Goal: Task Accomplishment & Management: Use online tool/utility

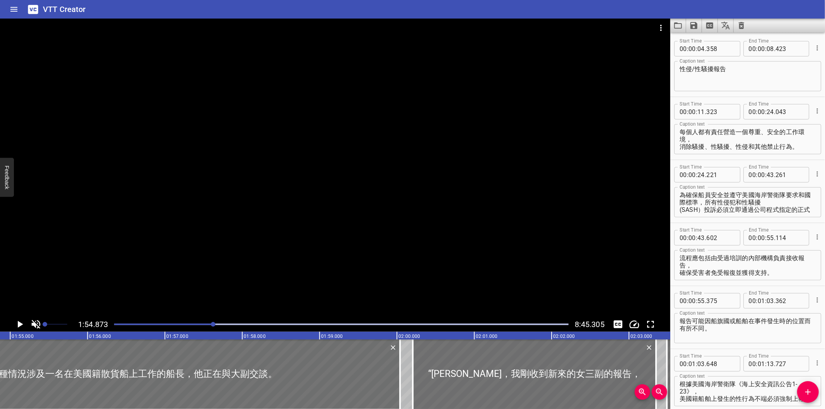
scroll to position [630, 0]
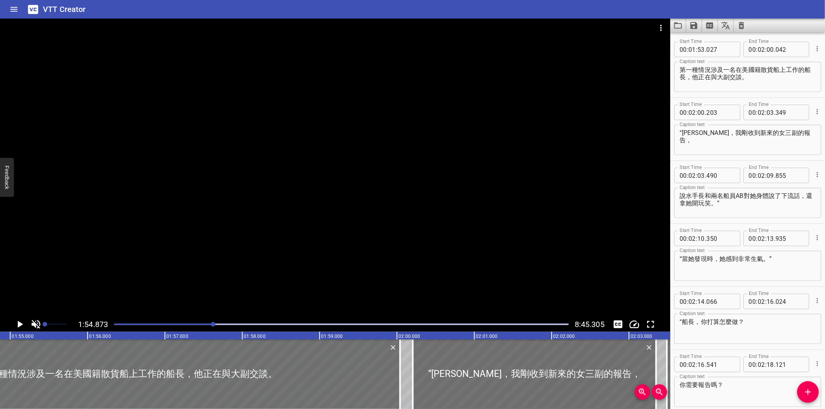
click at [305, 274] on div at bounding box center [335, 168] width 670 height 299
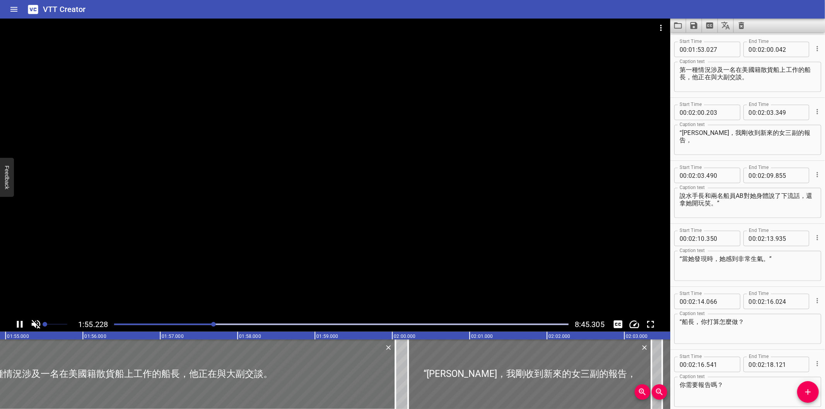
scroll to position [0, 8916]
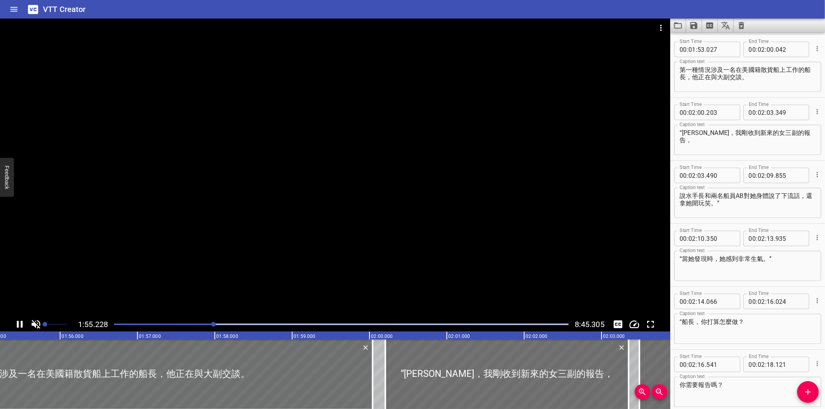
drag, startPoint x: 240, startPoint y: 324, endPoint x: 270, endPoint y: 326, distance: 29.5
click at [241, 324] on div "Play progress" at bounding box center [341, 325] width 455 height 2
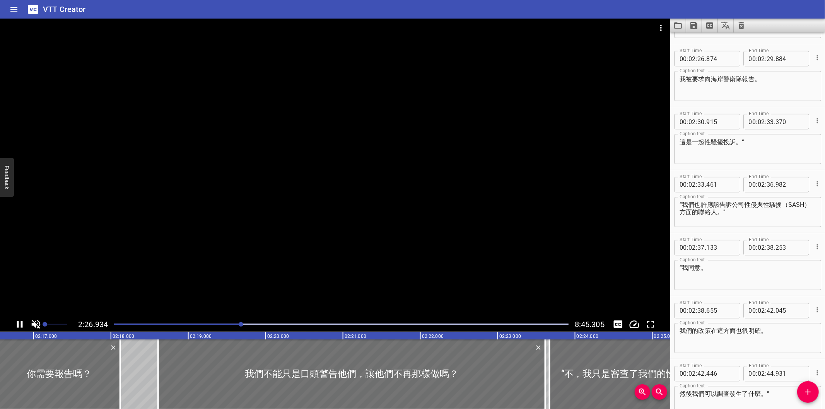
scroll to position [1134, 0]
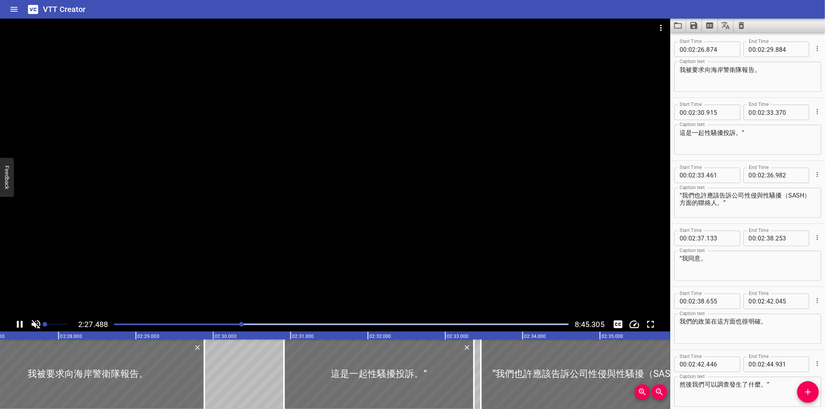
click at [299, 323] on div at bounding box center [341, 324] width 464 height 11
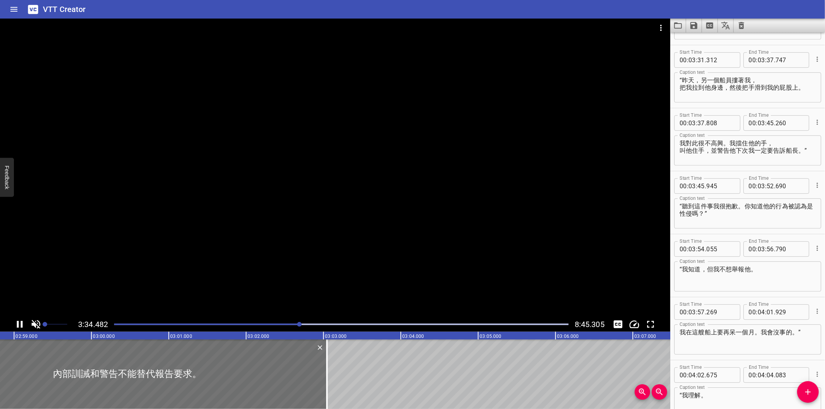
scroll to position [1953, 0]
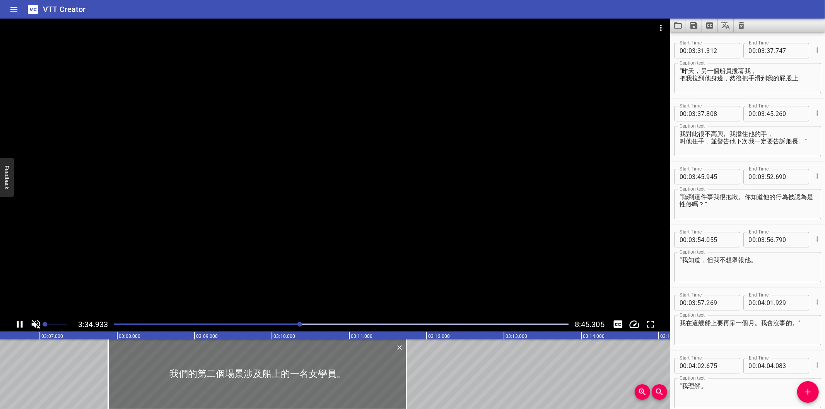
drag, startPoint x: 59, startPoint y: 322, endPoint x: 101, endPoint y: 322, distance: 41.8
click at [97, 322] on div "3:34.933 8:45.305" at bounding box center [335, 324] width 670 height 15
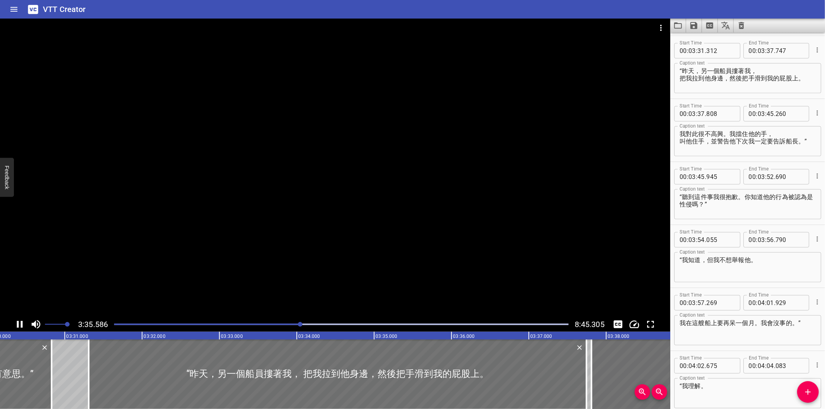
click at [346, 317] on div at bounding box center [335, 168] width 670 height 299
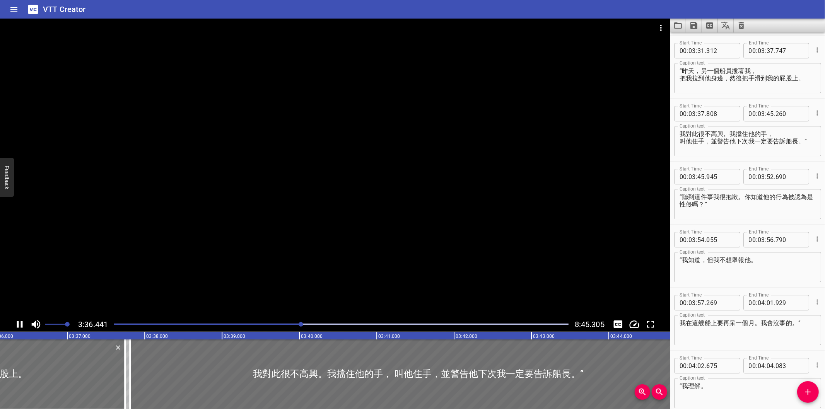
scroll to position [0, 16747]
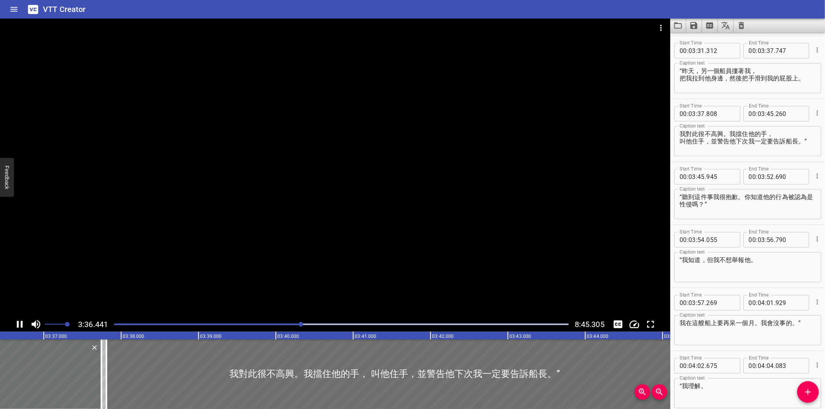
click at [332, 323] on div at bounding box center [341, 324] width 464 height 11
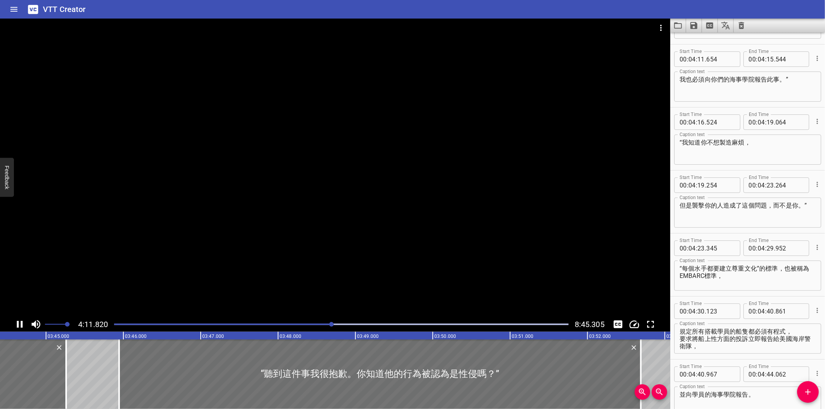
scroll to position [2457, 0]
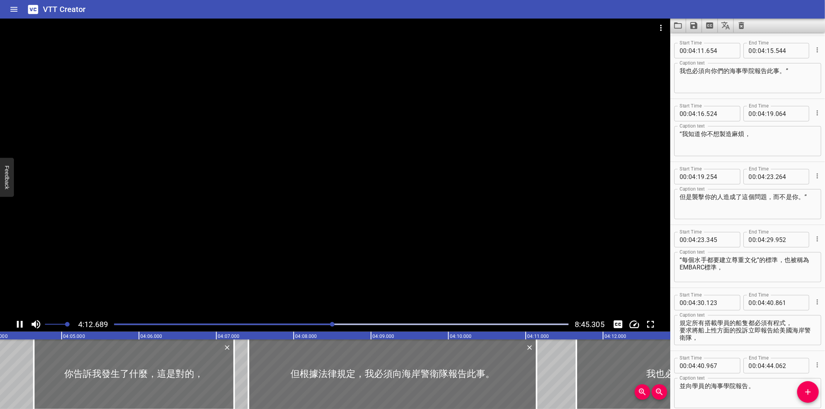
click at [350, 324] on div at bounding box center [341, 324] width 464 height 11
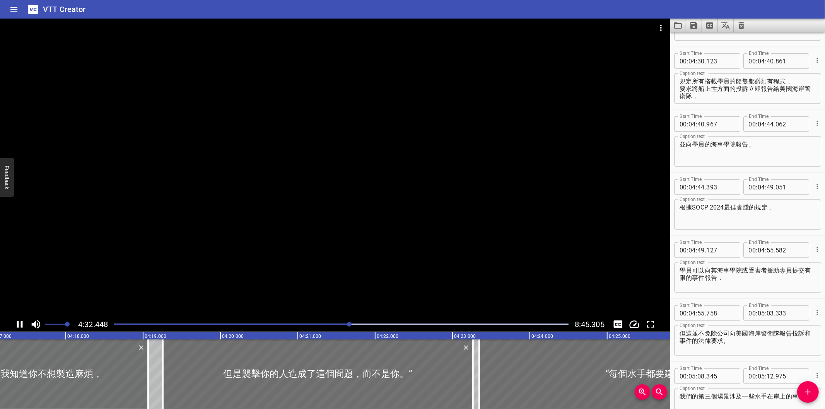
scroll to position [2709, 0]
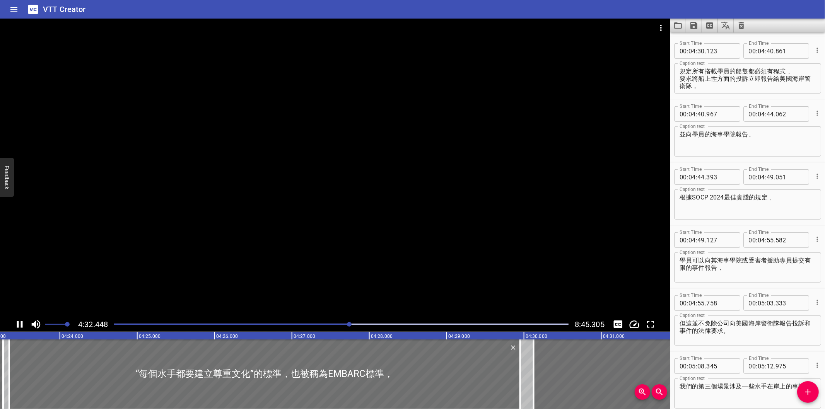
click at [373, 325] on div "Play progress" at bounding box center [341, 325] width 455 height 2
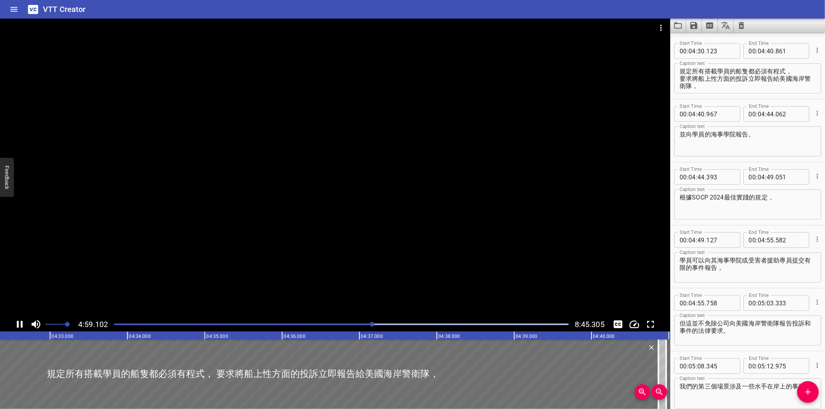
scroll to position [0, 0]
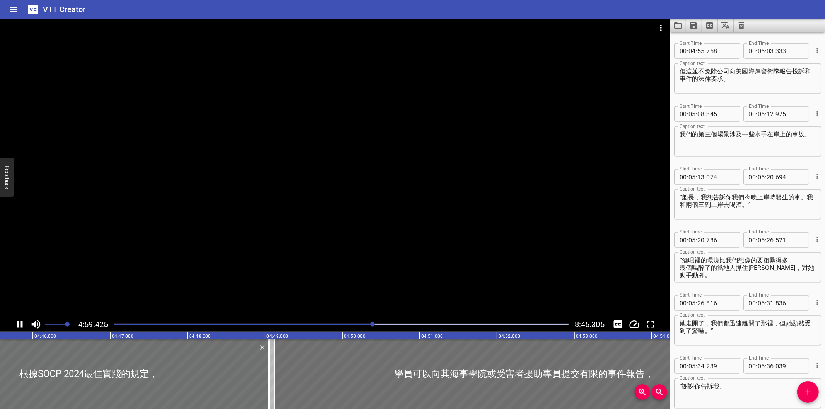
click at [391, 323] on div at bounding box center [341, 324] width 464 height 11
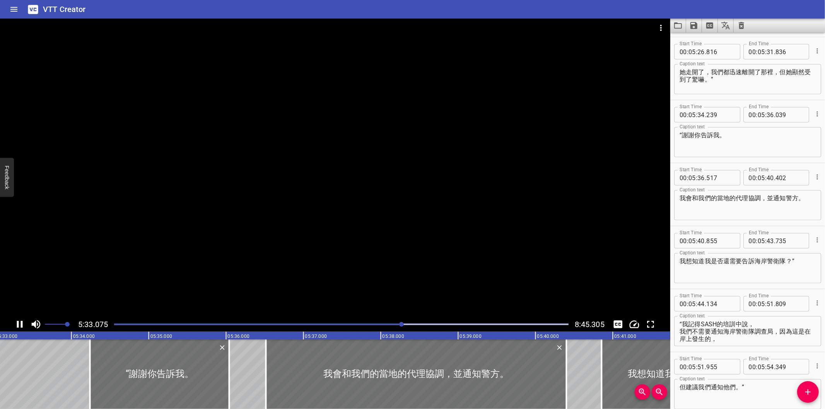
click at [412, 326] on div at bounding box center [341, 324] width 464 height 11
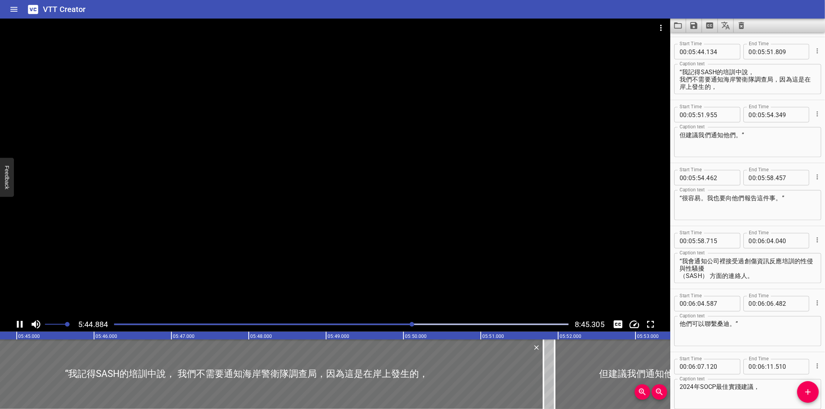
click at [416, 326] on div at bounding box center [341, 324] width 464 height 11
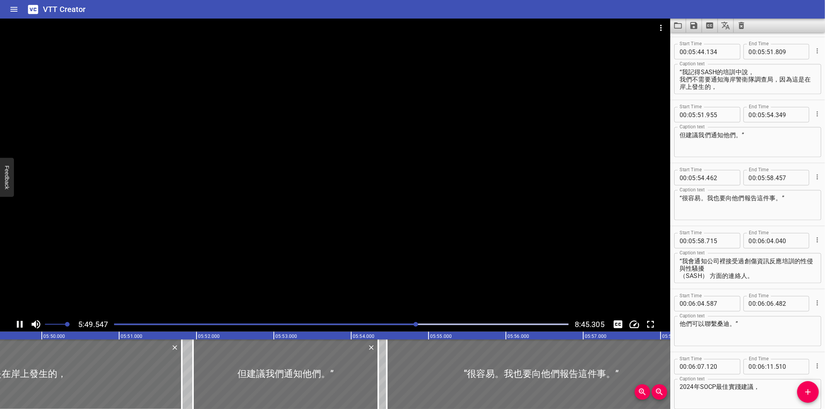
click at [421, 325] on div "Play progress" at bounding box center [341, 325] width 455 height 2
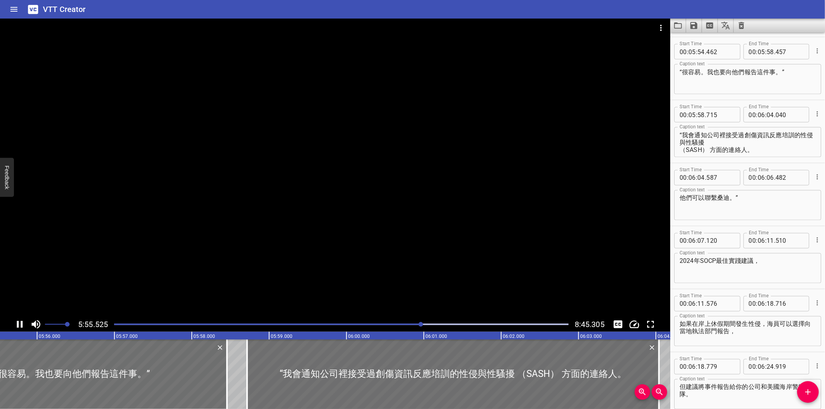
click at [418, 325] on div "Play progress" at bounding box center [195, 325] width 455 height 2
drag, startPoint x: 428, startPoint y: 326, endPoint x: 434, endPoint y: 326, distance: 6.6
click at [428, 326] on div at bounding box center [341, 324] width 464 height 11
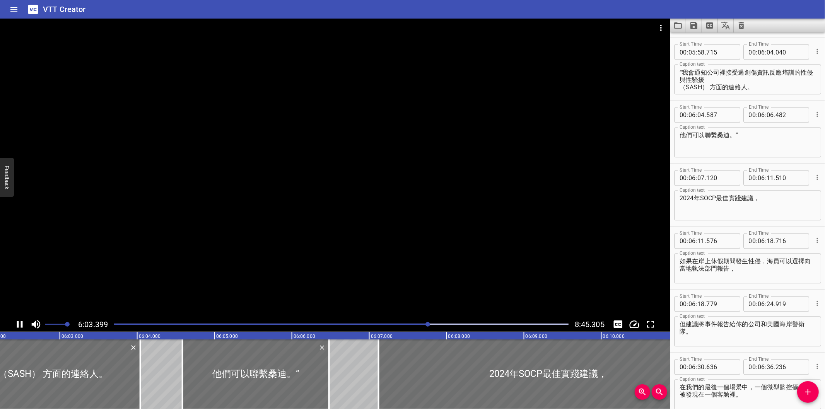
click at [438, 326] on div at bounding box center [341, 324] width 464 height 11
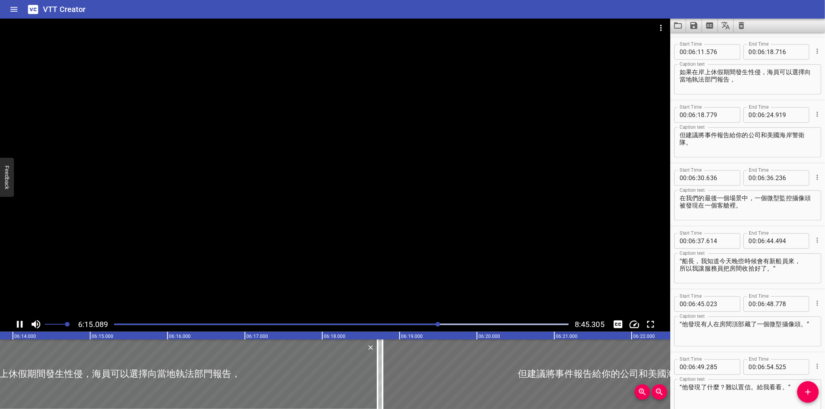
click at [450, 326] on div at bounding box center [341, 324] width 464 height 11
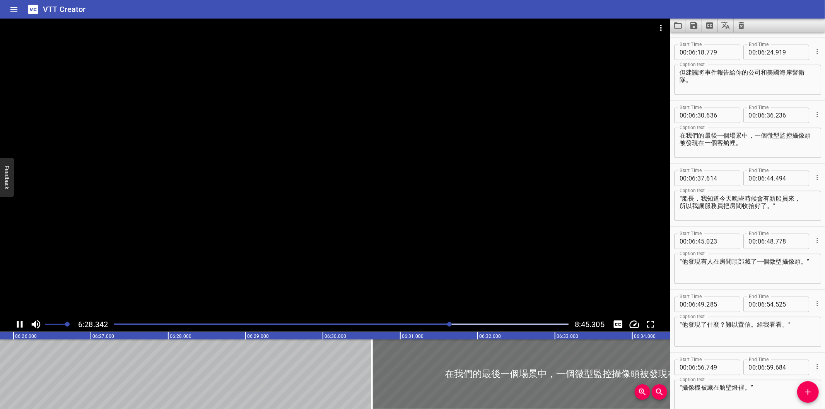
click at [455, 325] on div "Play progress" at bounding box center [341, 325] width 455 height 2
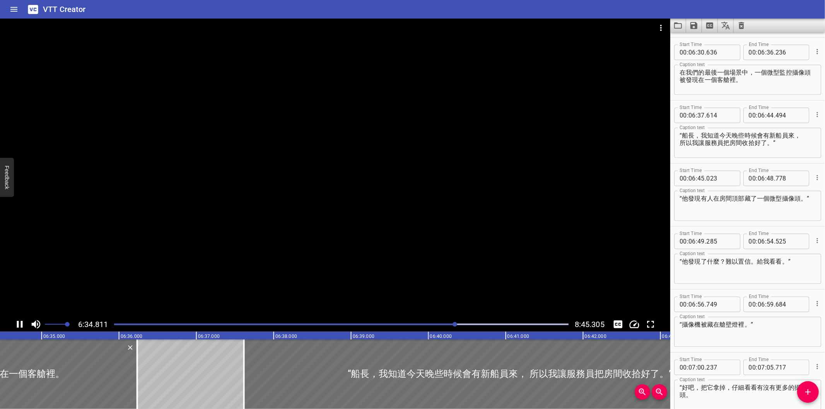
click at [463, 325] on div "Play progress" at bounding box center [341, 325] width 455 height 2
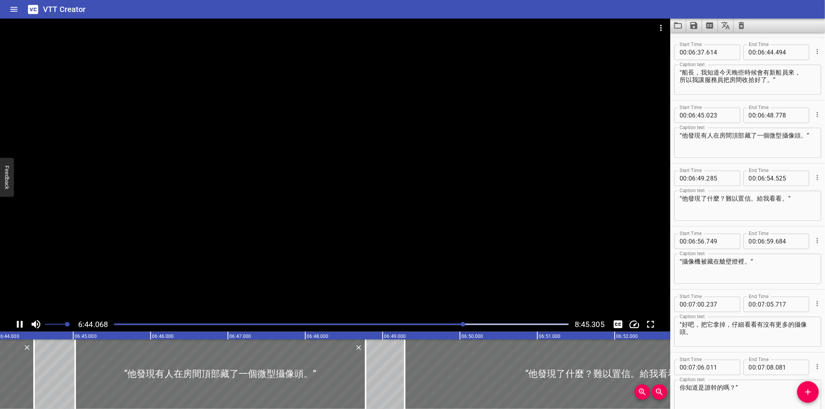
click at [477, 324] on div "Play progress" at bounding box center [341, 325] width 455 height 2
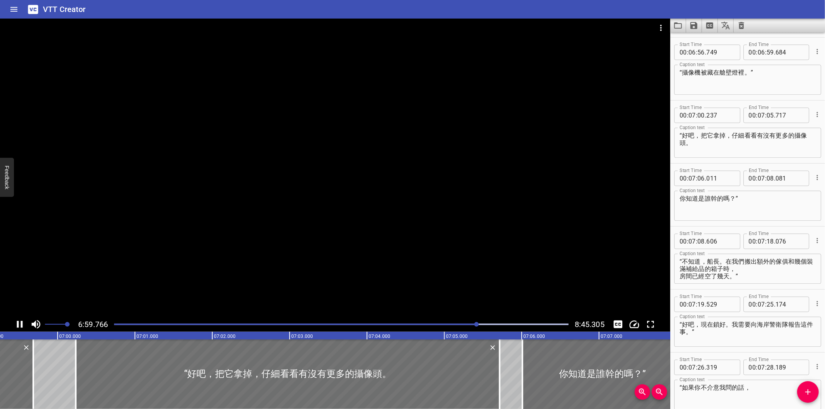
click at [496, 325] on div "Play progress" at bounding box center [341, 325] width 455 height 2
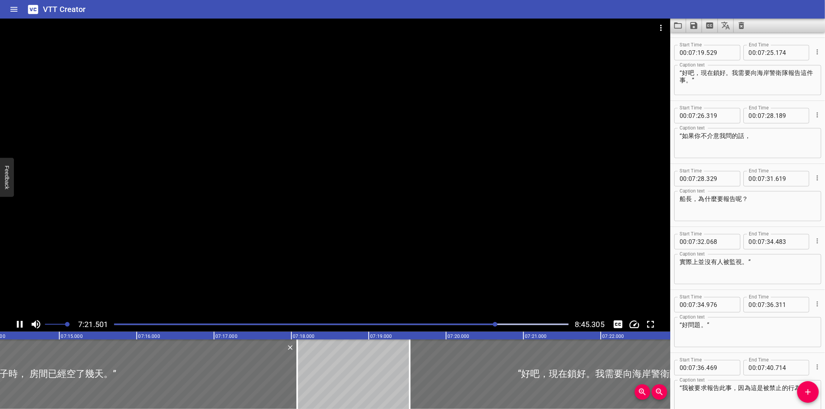
click at [505, 323] on div at bounding box center [341, 324] width 464 height 11
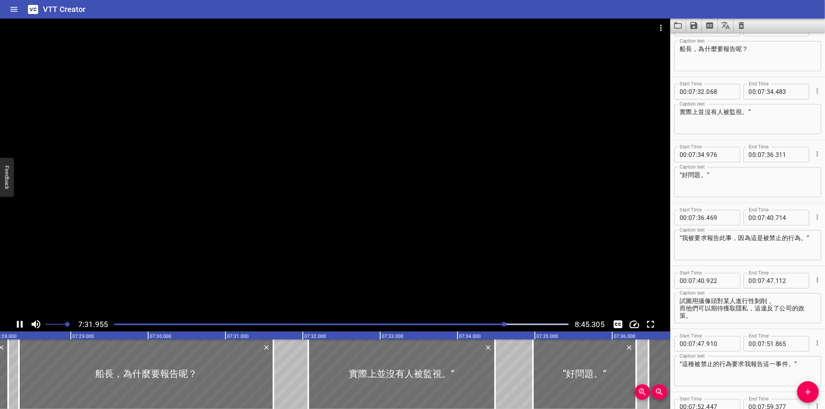
click at [510, 322] on div at bounding box center [341, 324] width 464 height 11
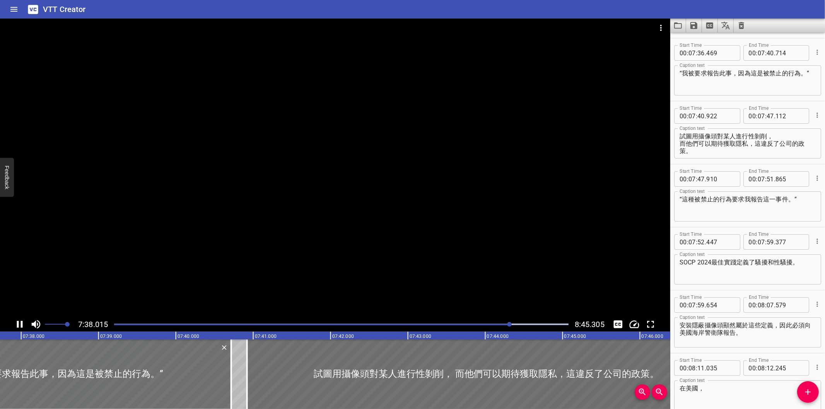
click at [517, 322] on div at bounding box center [341, 324] width 464 height 11
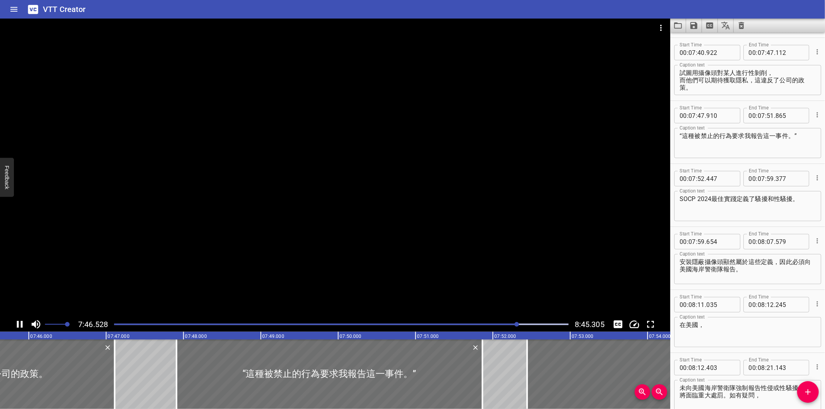
click at [523, 322] on div at bounding box center [341, 324] width 464 height 11
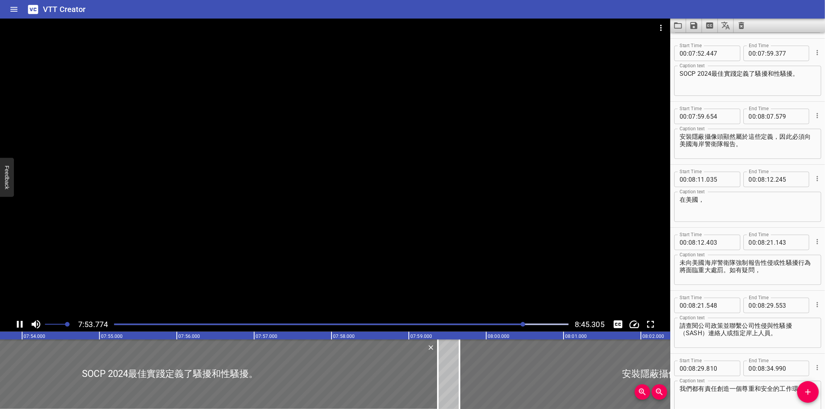
click at [530, 322] on div at bounding box center [341, 324] width 464 height 11
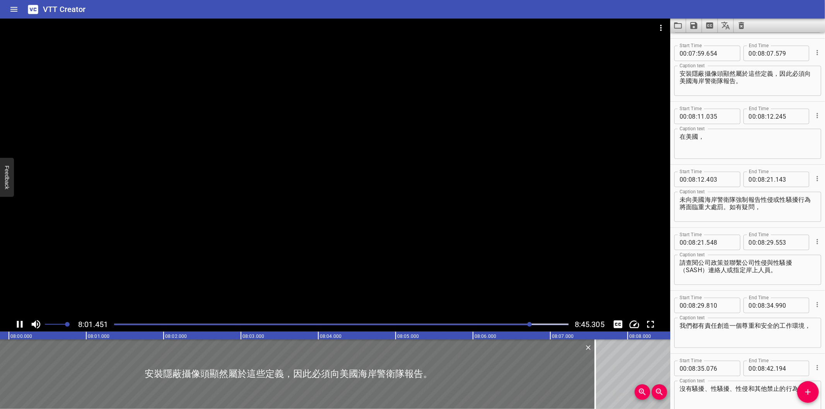
click at [536, 321] on div at bounding box center [341, 324] width 464 height 11
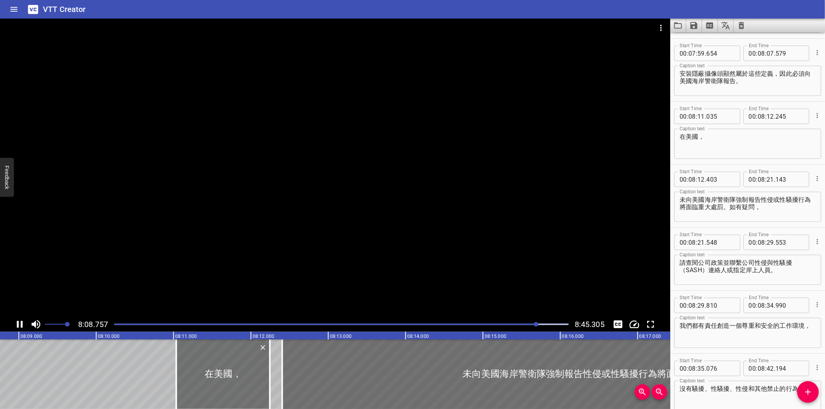
click at [540, 321] on div at bounding box center [341, 324] width 464 height 11
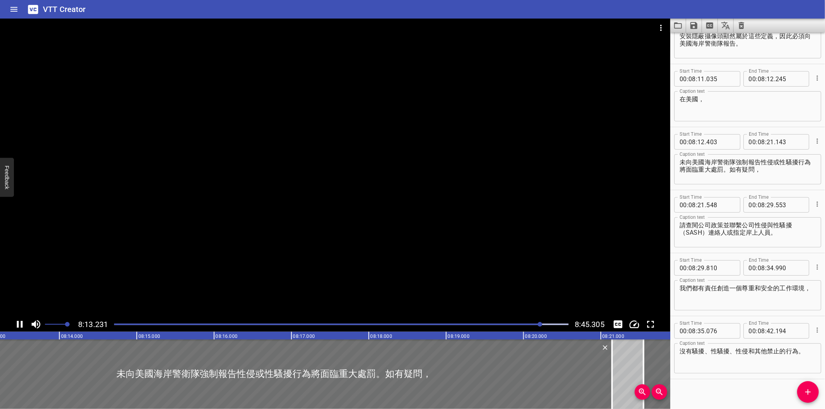
click at [532, 323] on div at bounding box center [341, 324] width 464 height 11
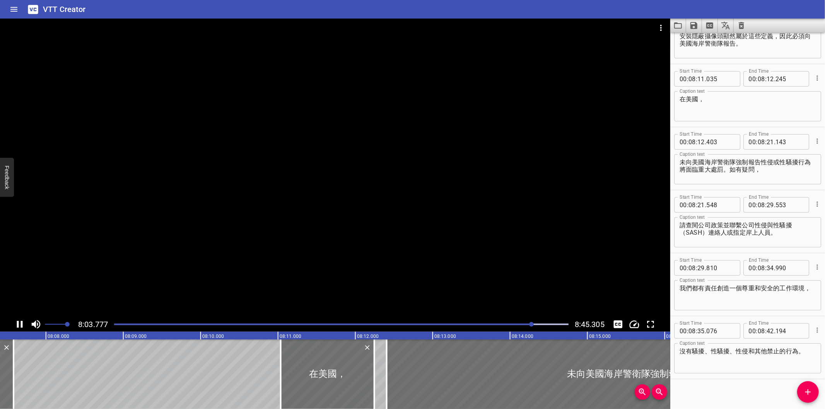
click at [484, 264] on div at bounding box center [335, 168] width 670 height 299
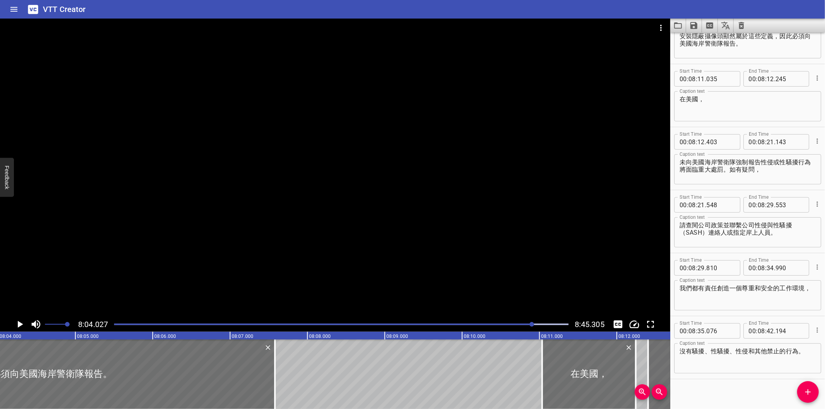
click at [617, 325] on icon "Toggle captions" at bounding box center [618, 325] width 9 height 8
click at [413, 241] on div at bounding box center [335, 168] width 670 height 299
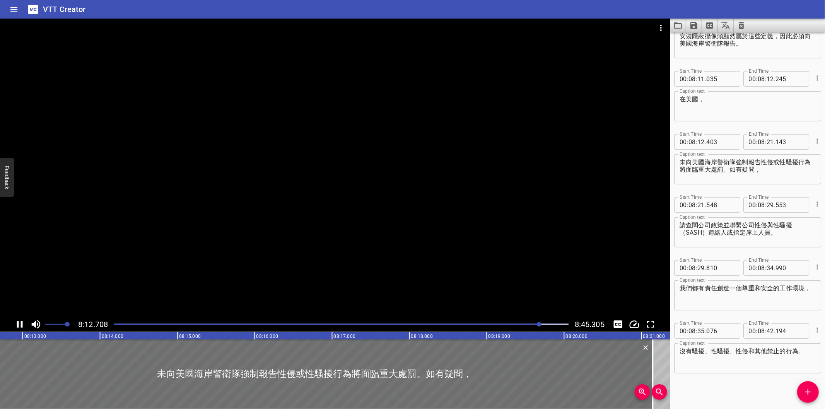
click at [539, 327] on div at bounding box center [539, 324] width 5 height 5
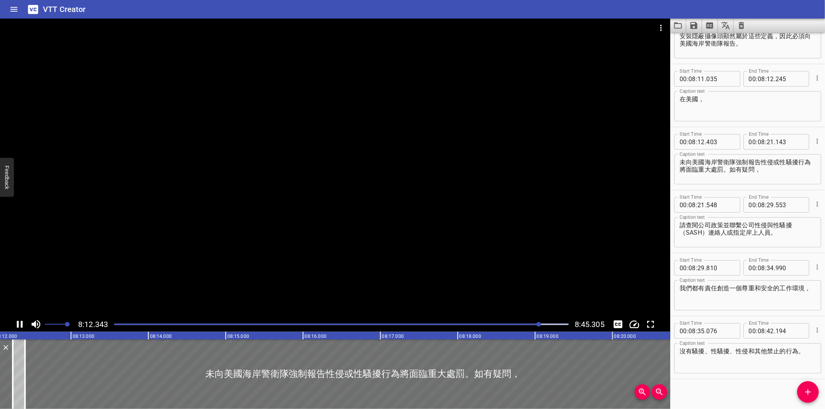
click at [538, 327] on div at bounding box center [539, 324] width 5 height 5
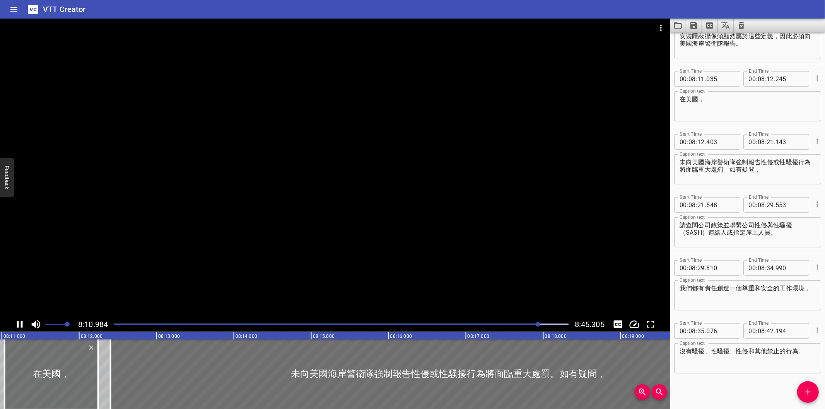
click at [535, 326] on div at bounding box center [341, 324] width 464 height 11
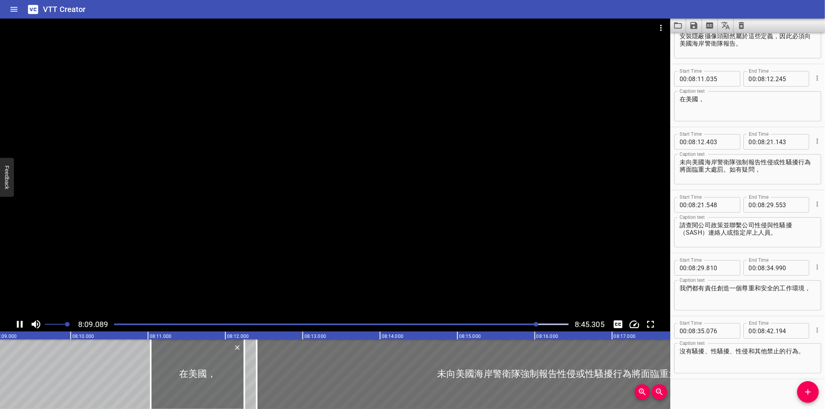
click at [525, 277] on div at bounding box center [335, 168] width 670 height 299
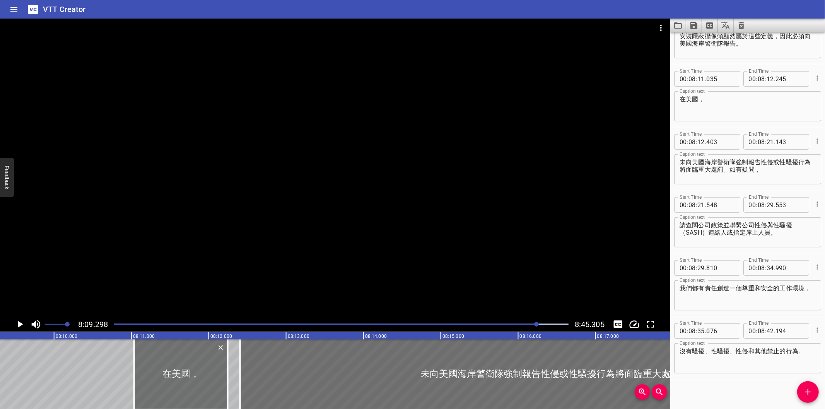
click at [525, 277] on div at bounding box center [335, 168] width 670 height 299
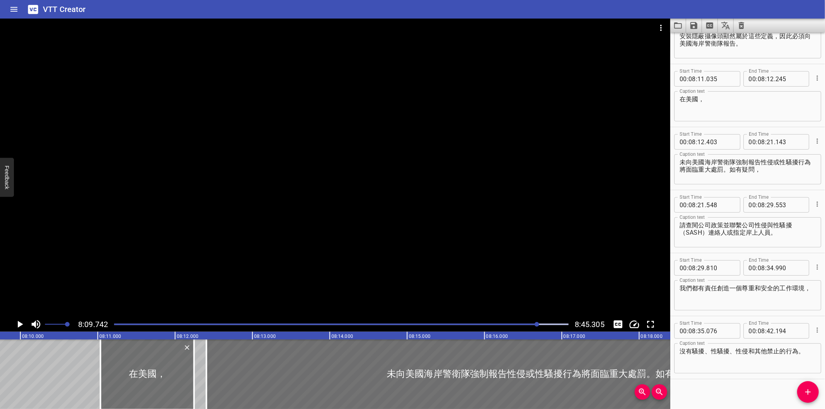
click at [525, 277] on div at bounding box center [335, 168] width 670 height 299
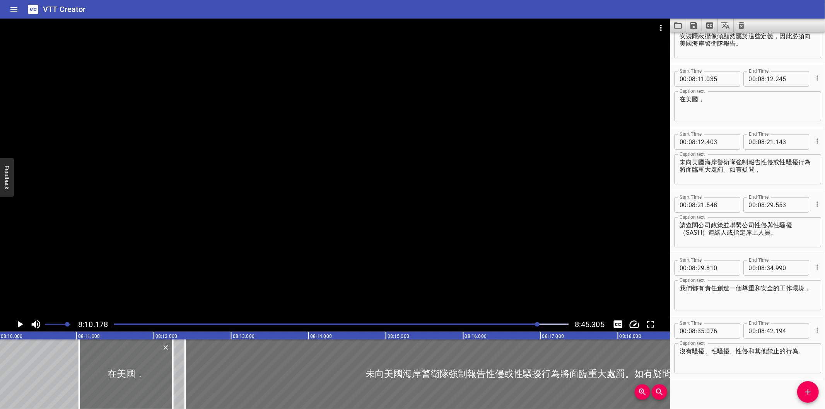
scroll to position [0, 37928]
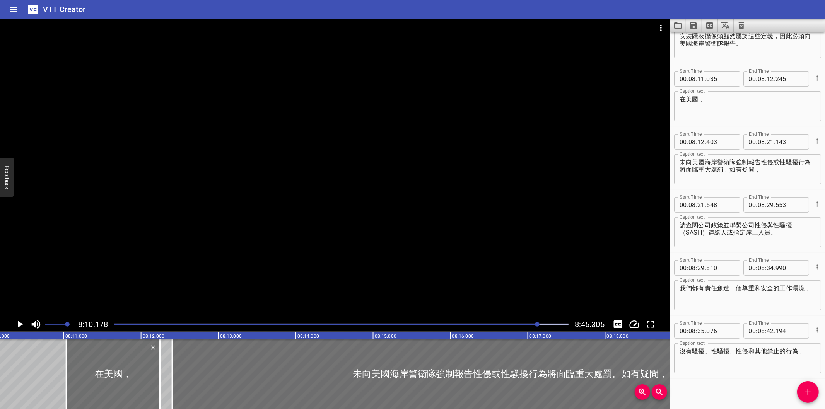
click at [525, 277] on div at bounding box center [335, 168] width 670 height 299
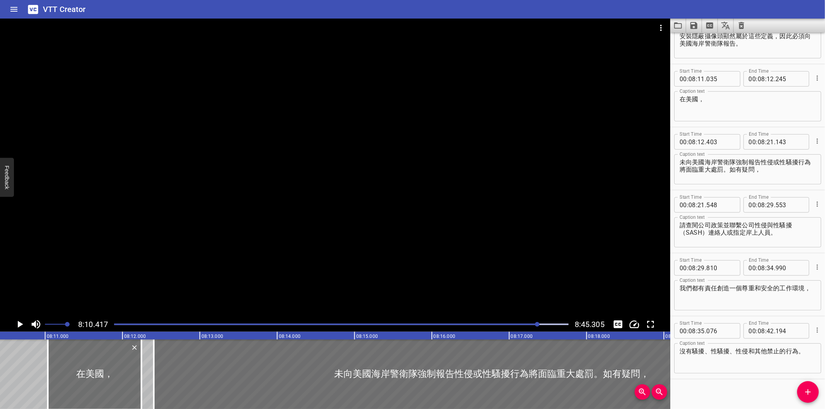
click at [525, 277] on div at bounding box center [335, 168] width 670 height 299
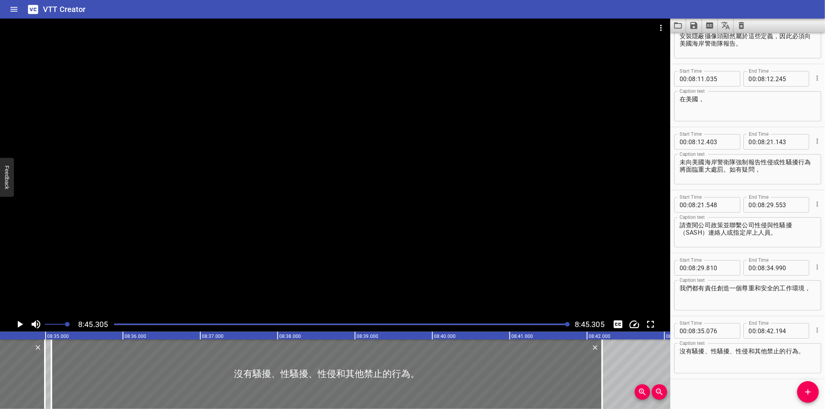
scroll to position [0, 40646]
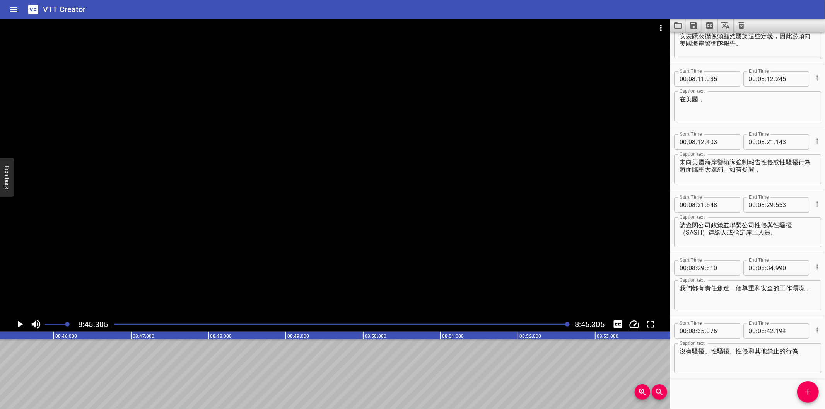
click at [234, 323] on div at bounding box center [341, 324] width 464 height 11
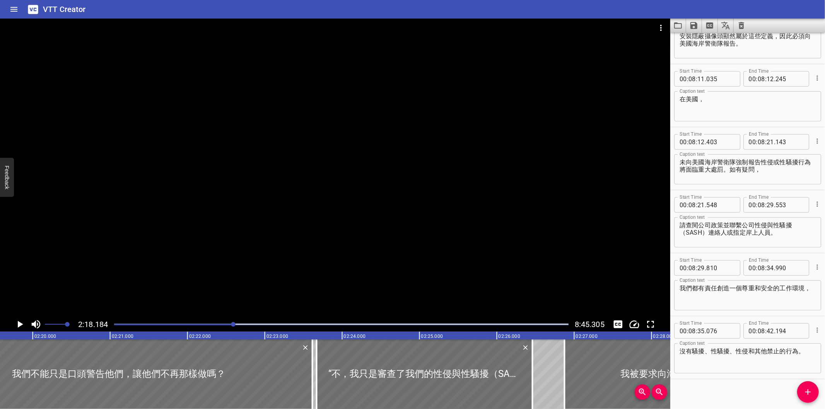
scroll to position [0, 10692]
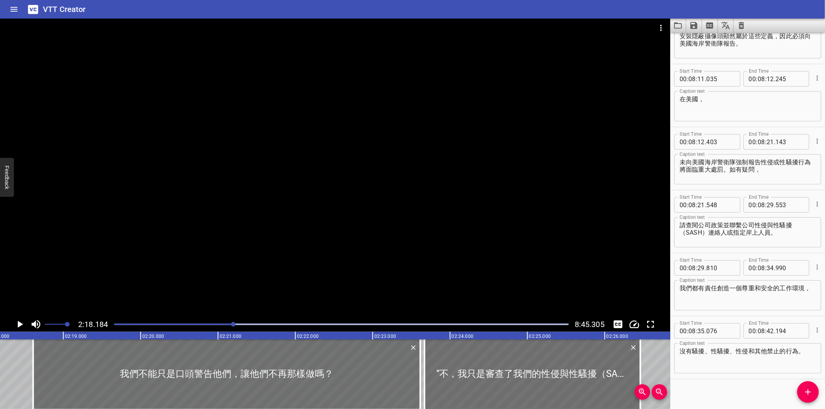
click at [284, 264] on div at bounding box center [335, 168] width 670 height 299
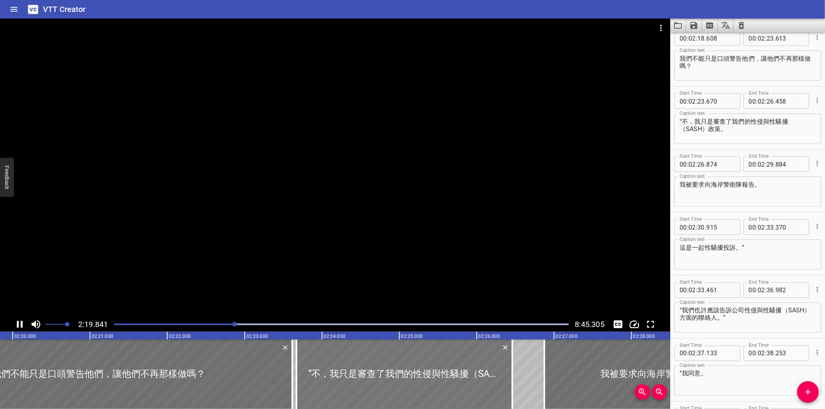
scroll to position [1008, 0]
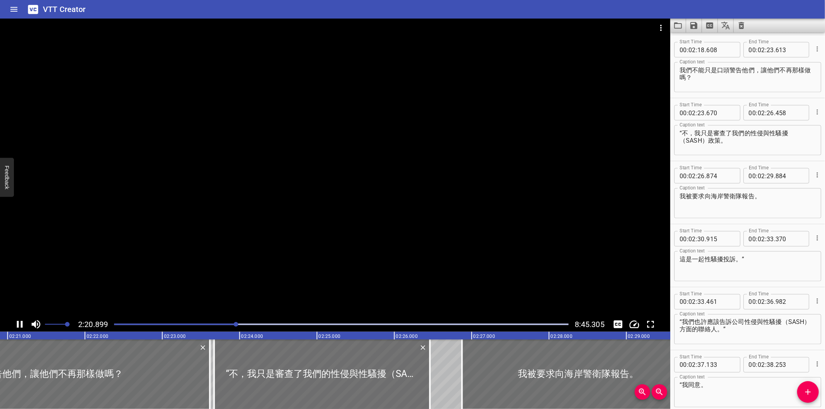
click at [295, 324] on div "Play progress" at bounding box center [341, 325] width 455 height 2
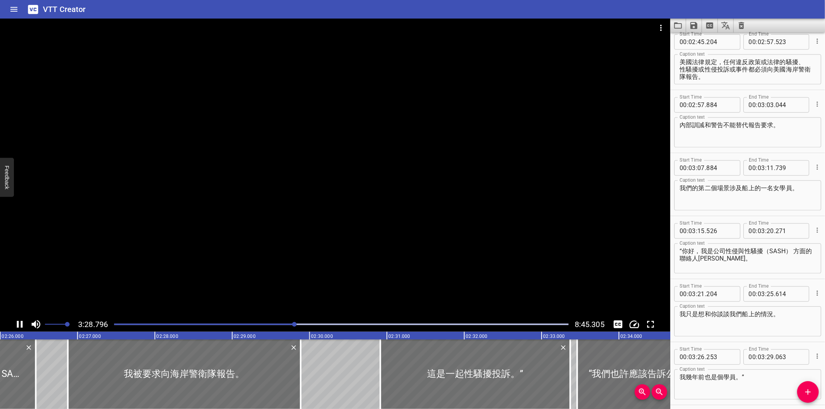
scroll to position [0, 11439]
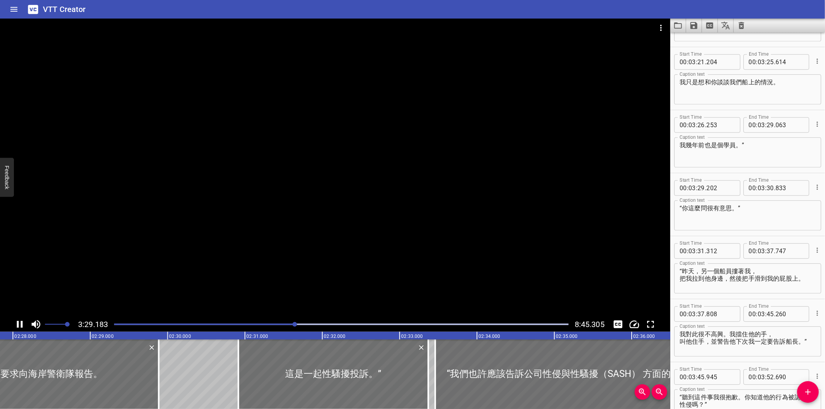
click at [302, 326] on div at bounding box center [341, 324] width 464 height 11
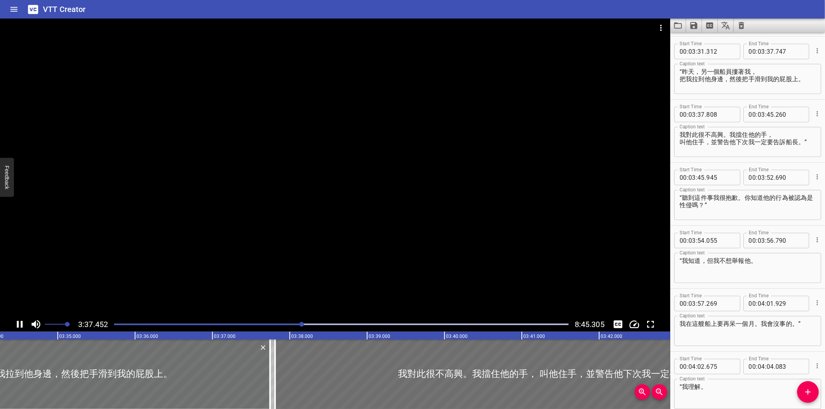
scroll to position [1953, 0]
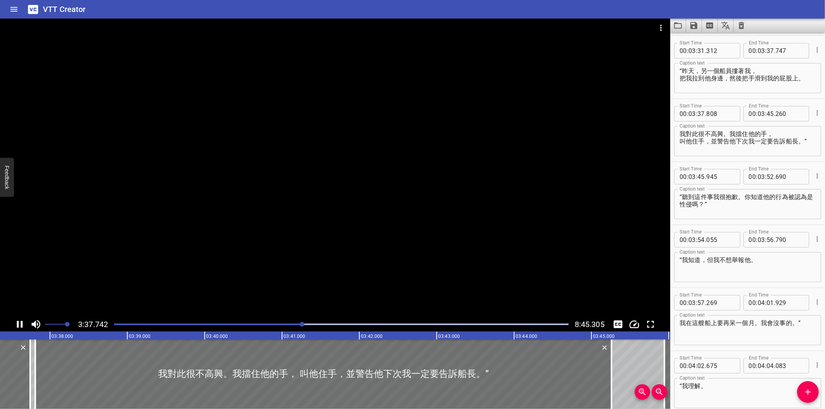
click at [315, 327] on div at bounding box center [341, 324] width 464 height 11
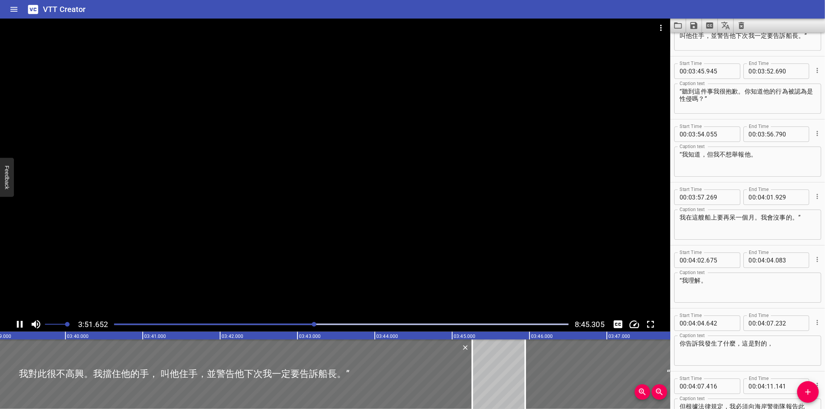
scroll to position [2079, 0]
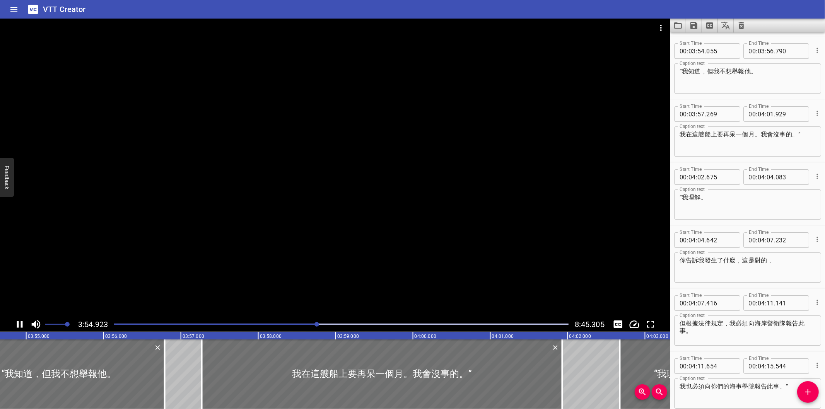
click at [372, 241] on div at bounding box center [335, 168] width 670 height 299
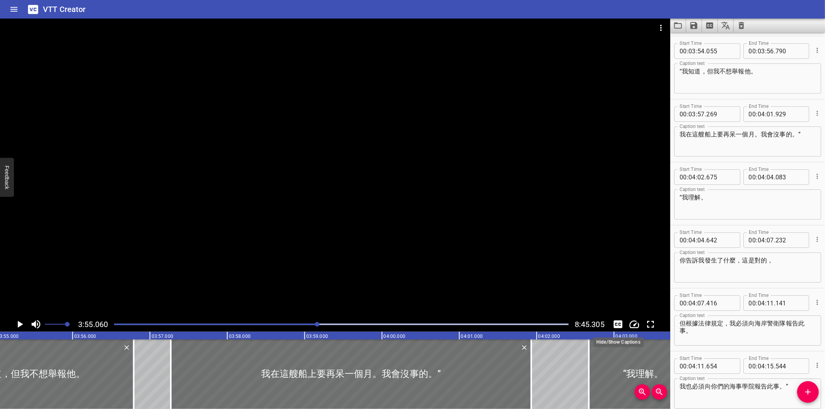
click at [620, 322] on icon "Toggle captions" at bounding box center [618, 325] width 9 height 8
click at [473, 245] on div at bounding box center [335, 168] width 670 height 299
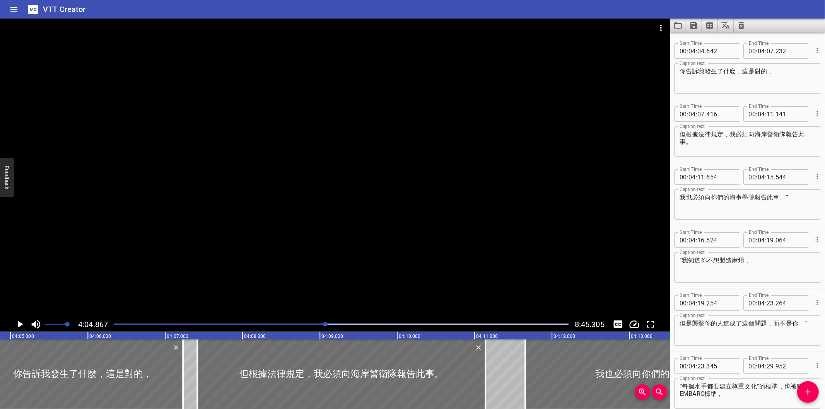
click at [323, 323] on div at bounding box center [325, 324] width 5 height 5
click at [318, 324] on div "Play progress" at bounding box center [95, 325] width 455 height 2
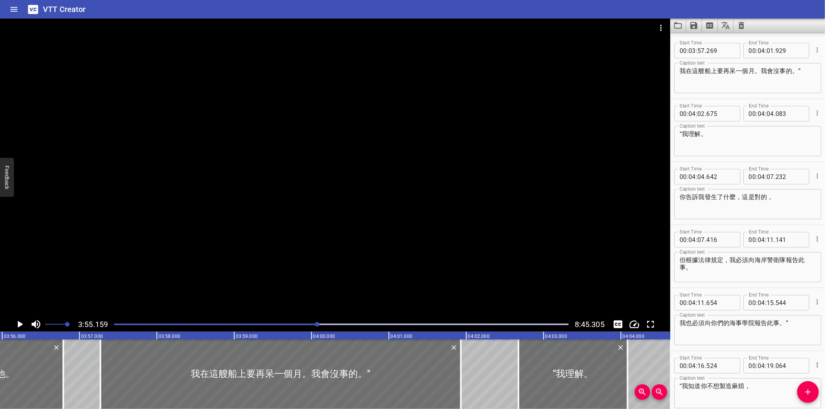
scroll to position [0, 18196]
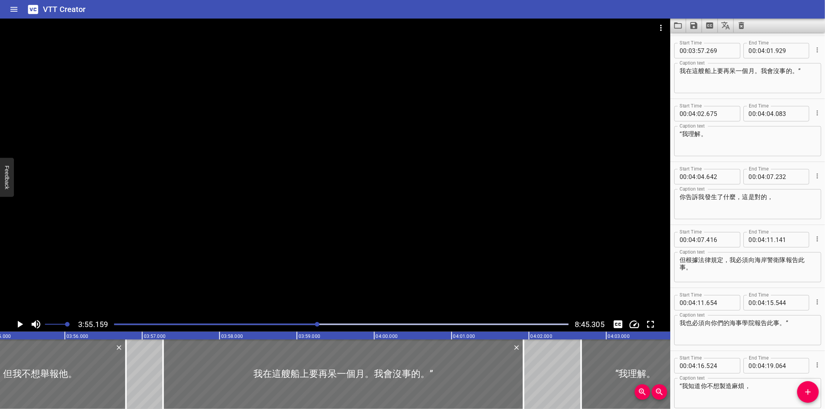
click at [320, 325] on div at bounding box center [317, 324] width 5 height 5
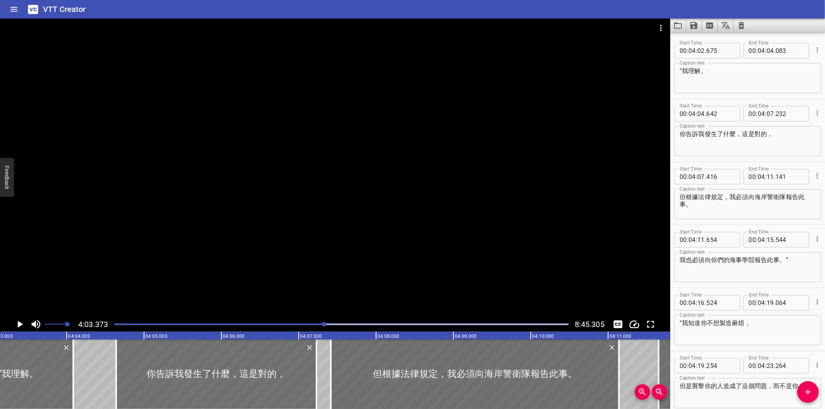
scroll to position [0, 18831]
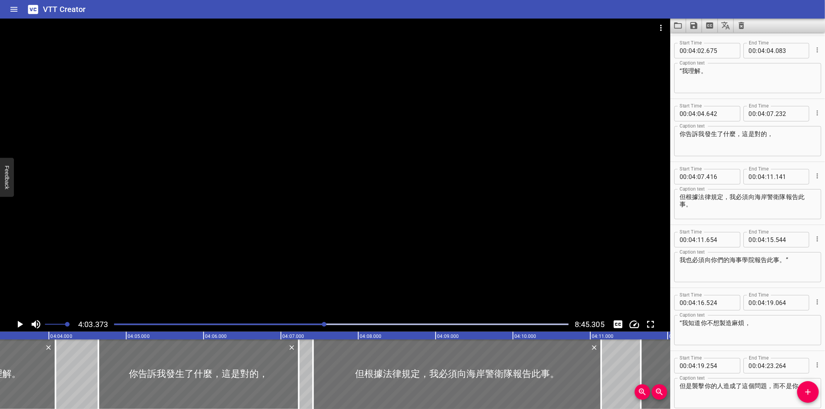
click at [722, 72] on textarea "“我理解。" at bounding box center [748, 78] width 136 height 22
click at [323, 327] on div at bounding box center [341, 324] width 464 height 11
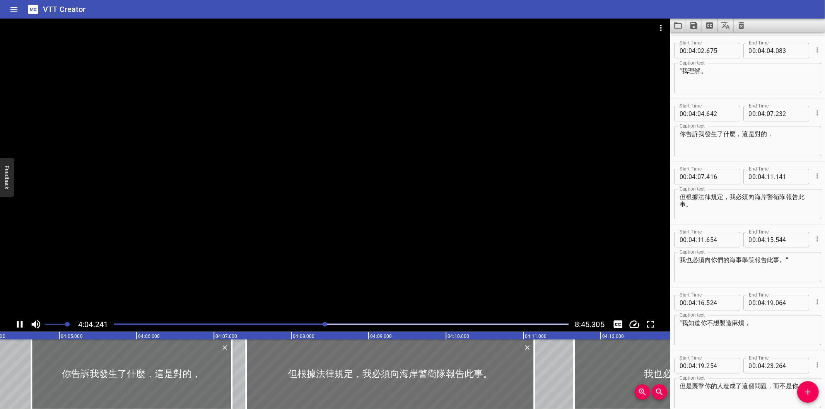
click at [326, 234] on div at bounding box center [335, 168] width 670 height 299
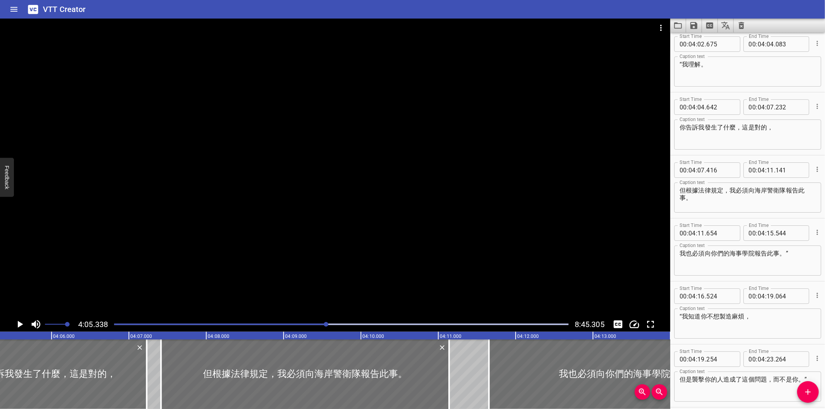
scroll to position [2274, 0]
click at [791, 144] on textarea "你告訴我發生了什麼，這是對的，" at bounding box center [748, 136] width 136 height 22
click at [752, 65] on textarea "“我理解。" at bounding box center [748, 73] width 136 height 22
click at [713, 128] on textarea "你告訴我發生了什麼，這是對的，" at bounding box center [748, 136] width 136 height 22
click at [335, 190] on div at bounding box center [335, 168] width 670 height 299
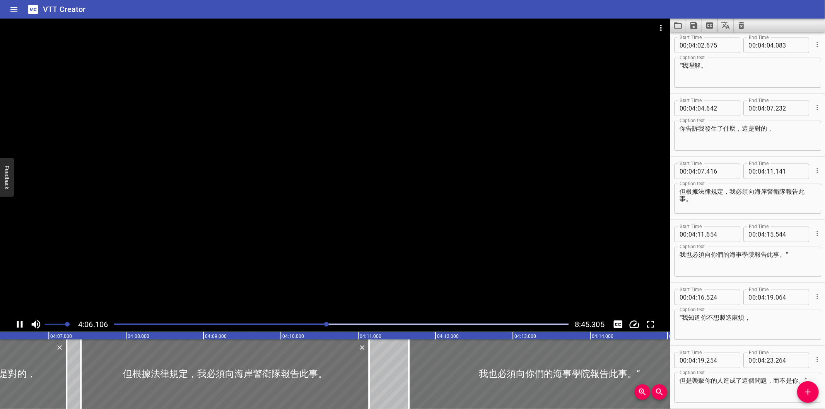
click at [340, 211] on div at bounding box center [335, 168] width 670 height 299
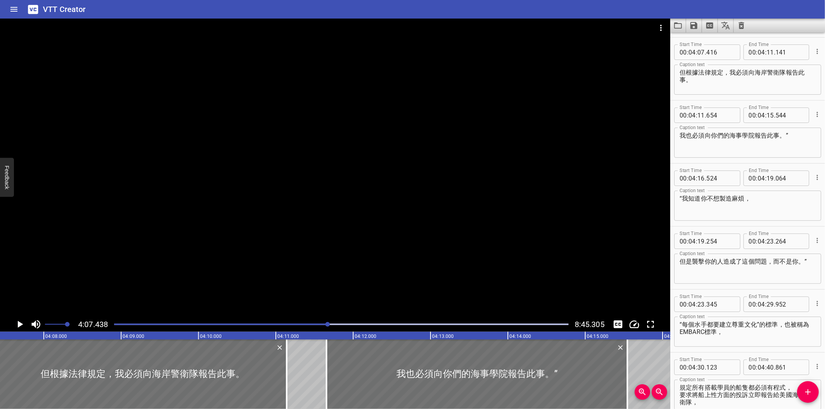
scroll to position [2394, 0]
click at [322, 321] on div at bounding box center [341, 324] width 464 height 11
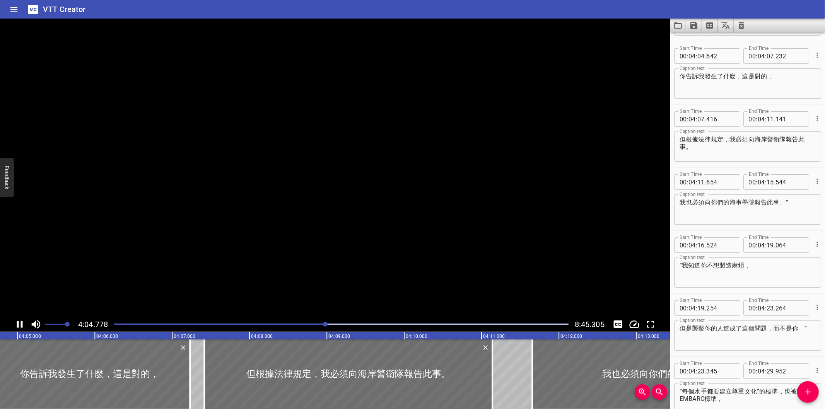
scroll to position [2331, 0]
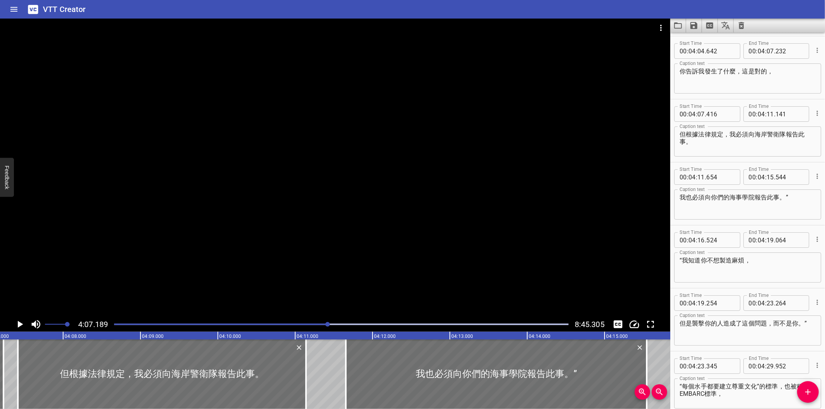
click at [321, 321] on div at bounding box center [341, 324] width 464 height 11
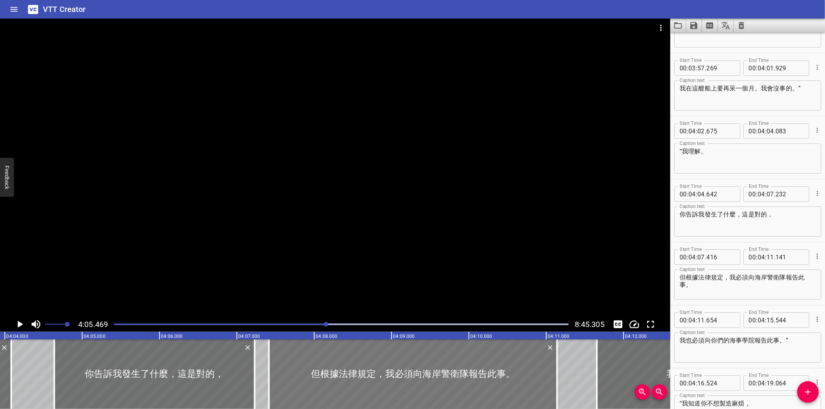
scroll to position [0, 18850]
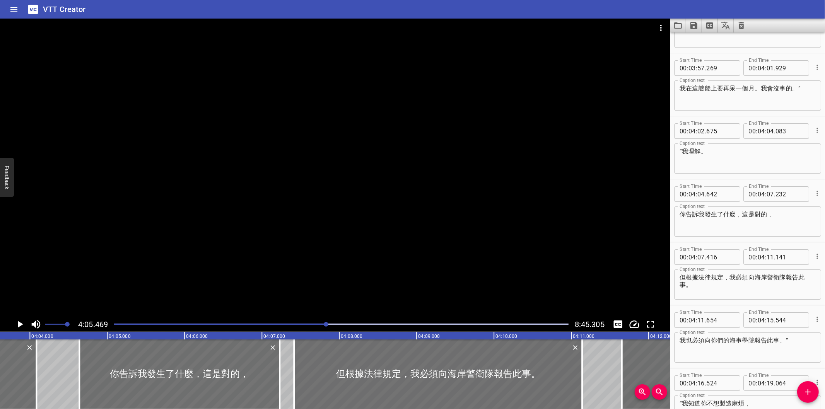
click at [323, 324] on div "Play progress" at bounding box center [99, 325] width 455 height 2
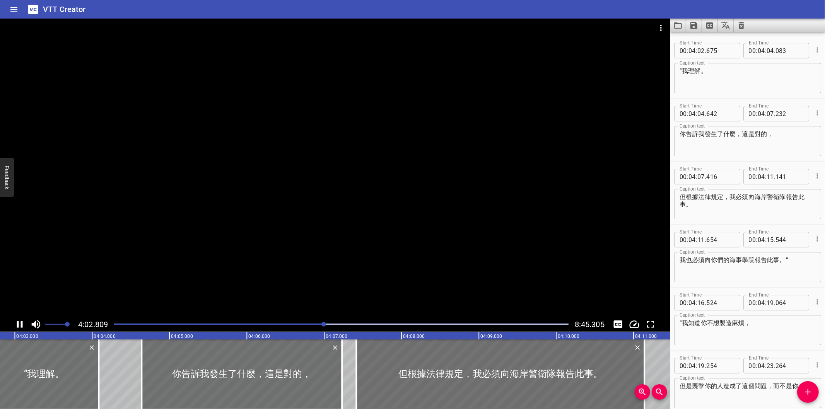
scroll to position [0, 18805]
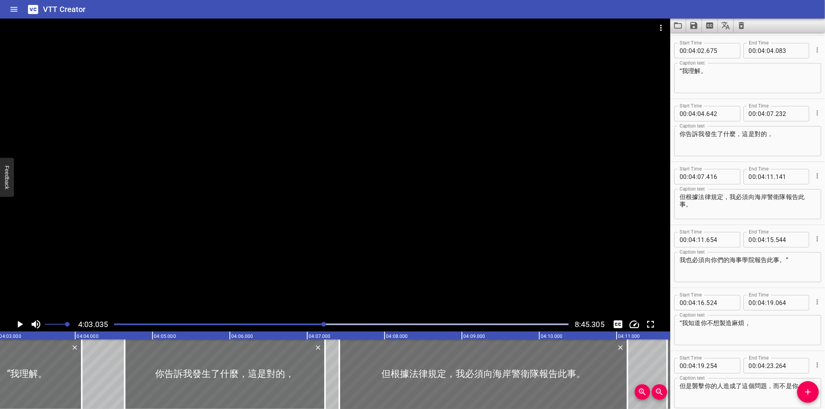
click at [752, 135] on textarea "你告訴我發生了什麼，這是對的，" at bounding box center [748, 141] width 136 height 22
click at [296, 225] on div at bounding box center [335, 168] width 670 height 299
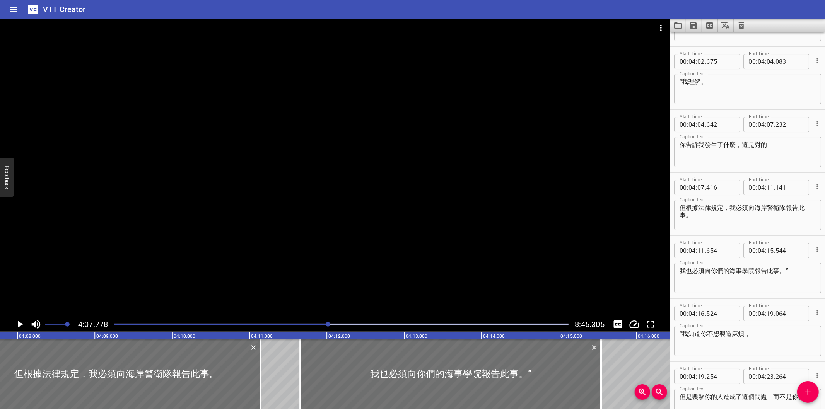
scroll to position [2251, 0]
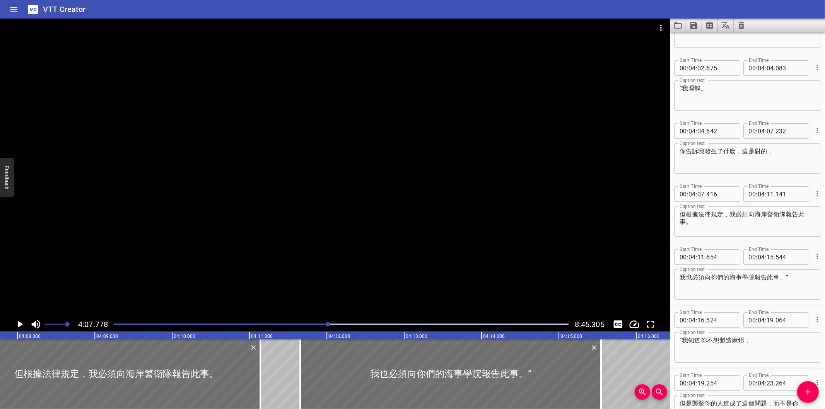
click at [327, 325] on div at bounding box center [328, 324] width 5 height 5
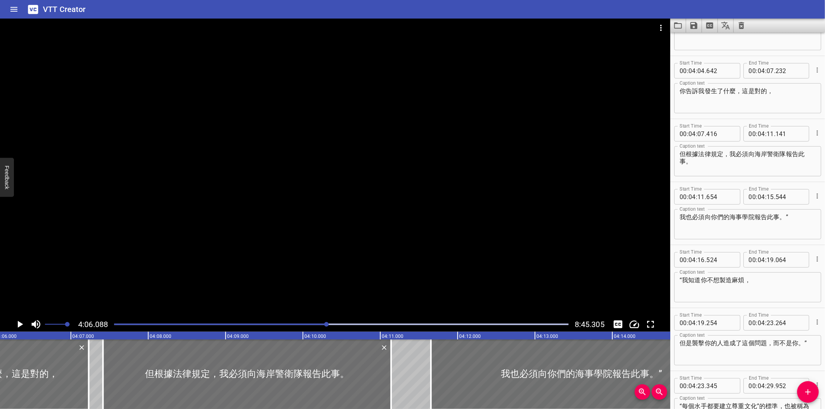
scroll to position [2280, 0]
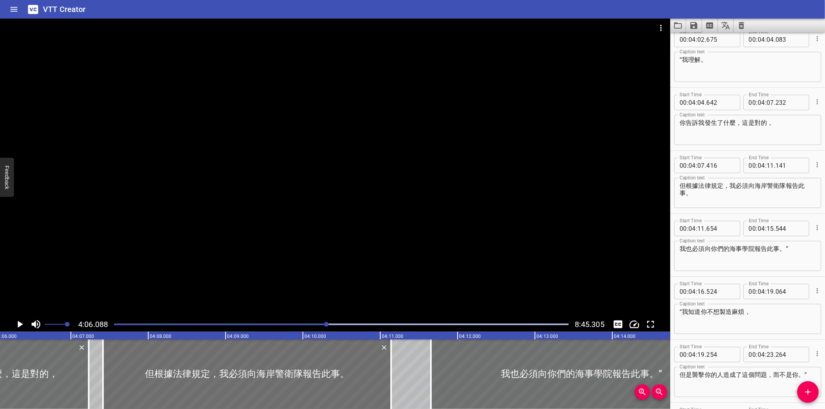
click at [324, 327] on div at bounding box center [341, 324] width 464 height 11
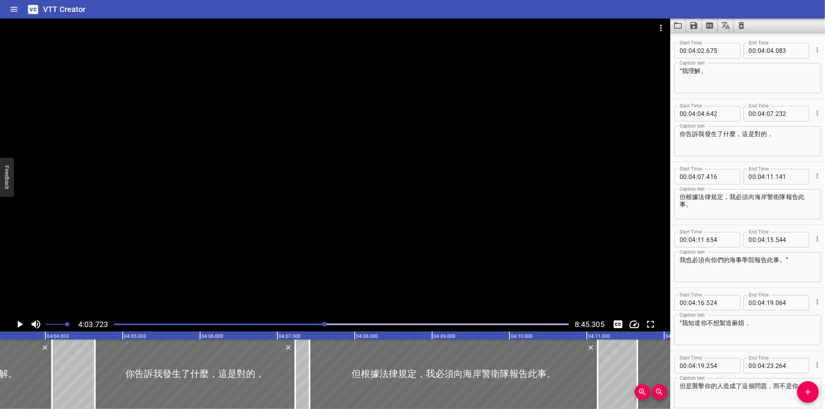
scroll to position [0, 18858]
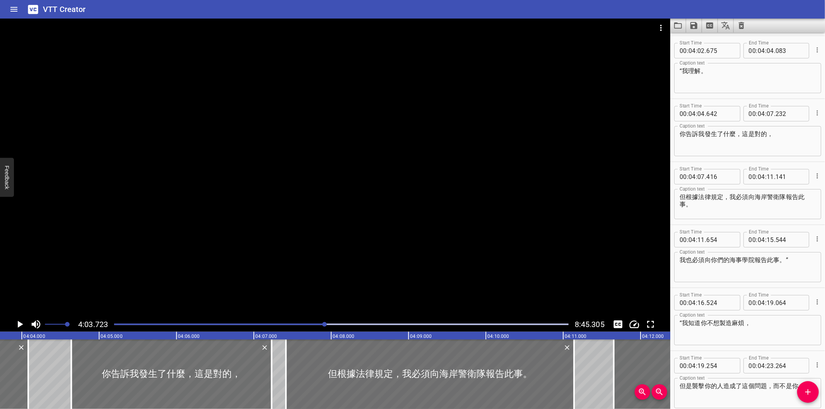
click at [431, 219] on div at bounding box center [335, 168] width 670 height 299
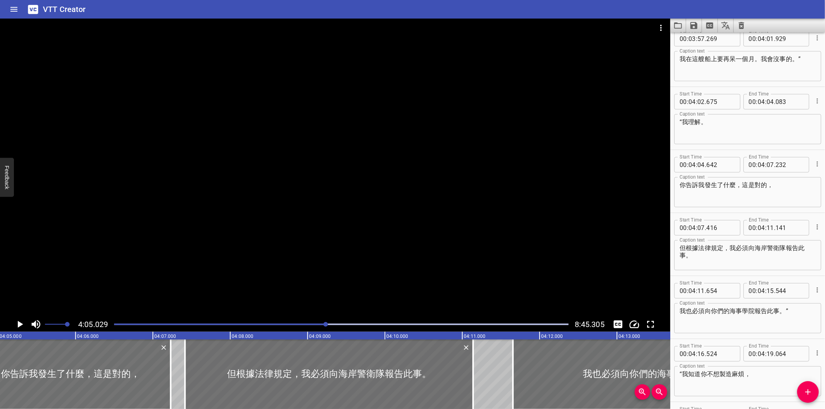
scroll to position [2217, 0]
click at [324, 326] on div at bounding box center [323, 324] width 5 height 5
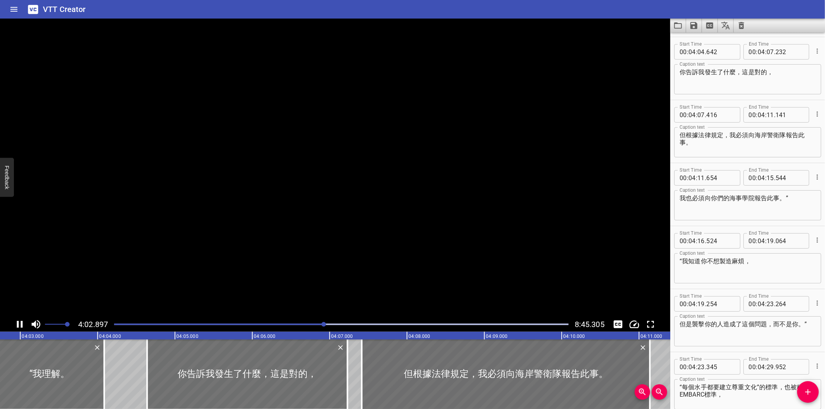
scroll to position [2268, 0]
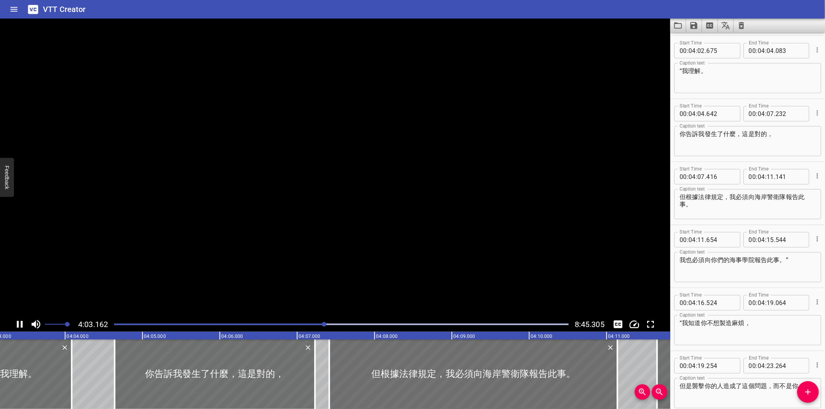
click at [322, 326] on div at bounding box center [324, 324] width 5 height 5
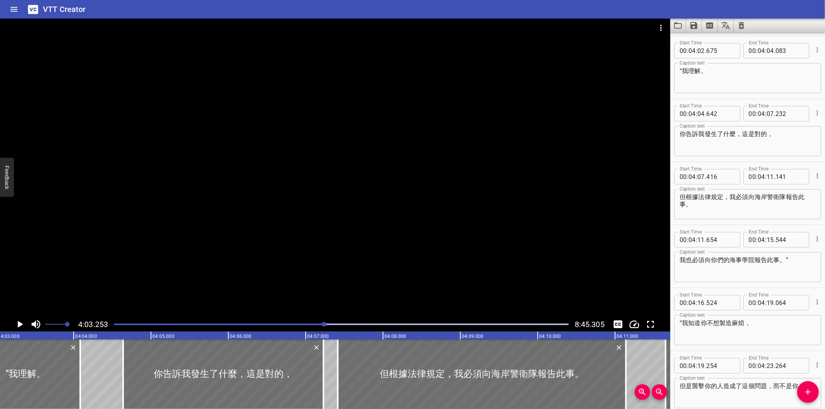
scroll to position [0, 18822]
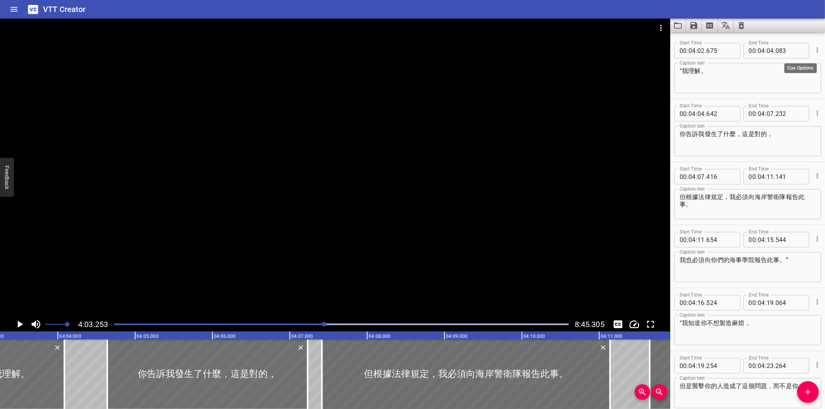
click at [814, 48] on icon "Cue Options" at bounding box center [818, 50] width 8 height 8
click at [780, 63] on li "Delete Cue" at bounding box center [784, 62] width 67 height 14
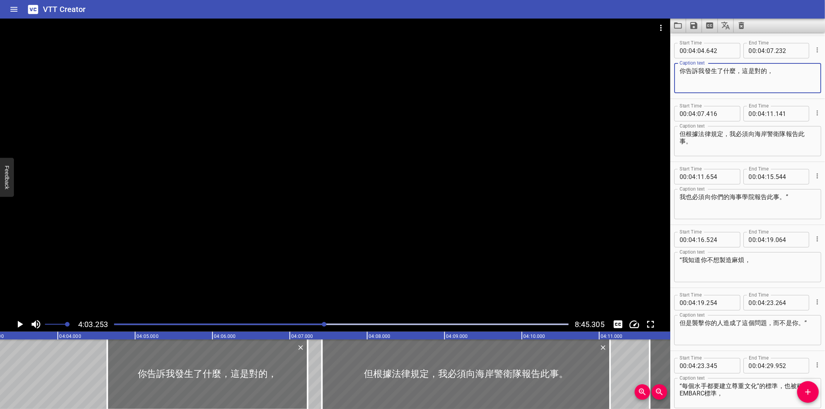
click at [773, 70] on textarea "你告訴我發生了什麼，這是對的，" at bounding box center [748, 78] width 136 height 22
paste textarea "“我理解。你告訴我發生了什麼，這是對的"
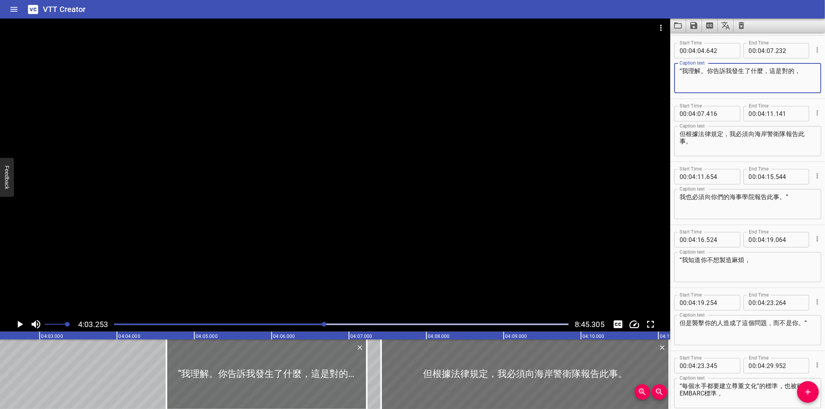
scroll to position [0, 18736]
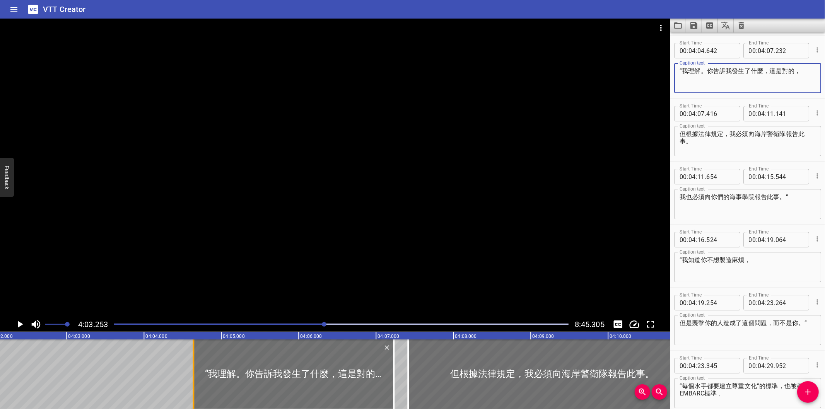
type textarea "“我理解。你告訴我發生了什麼，這是對的，"
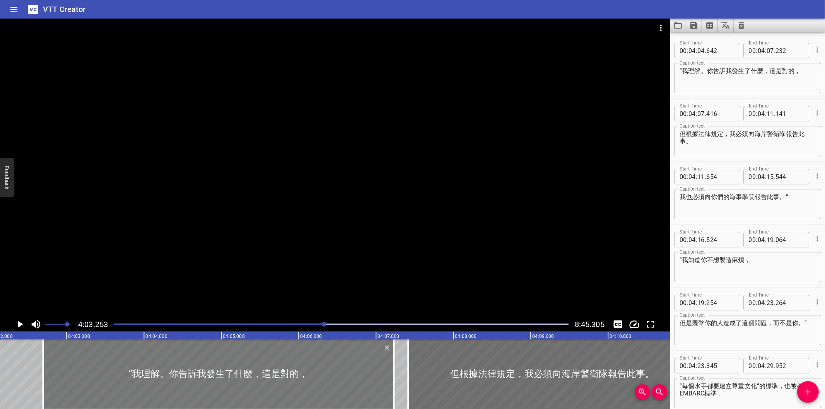
drag, startPoint x: 194, startPoint y: 376, endPoint x: 75, endPoint y: 372, distance: 118.8
click at [43, 378] on div at bounding box center [43, 375] width 8 height 70
type input "02"
type input "697"
click at [319, 326] on div at bounding box center [341, 324] width 464 height 11
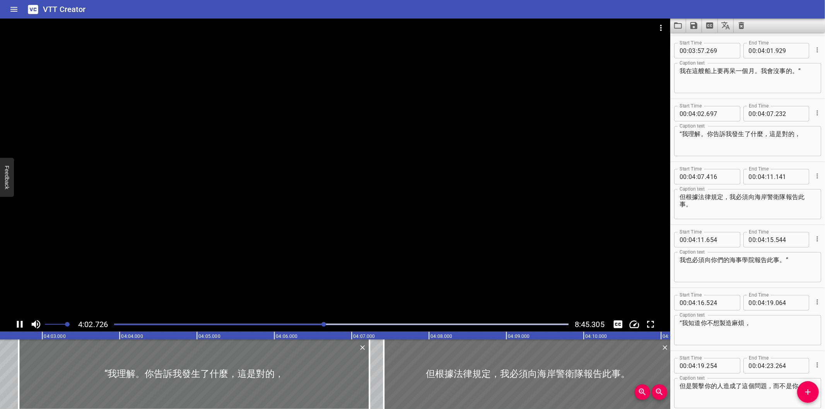
scroll to position [2268, 0]
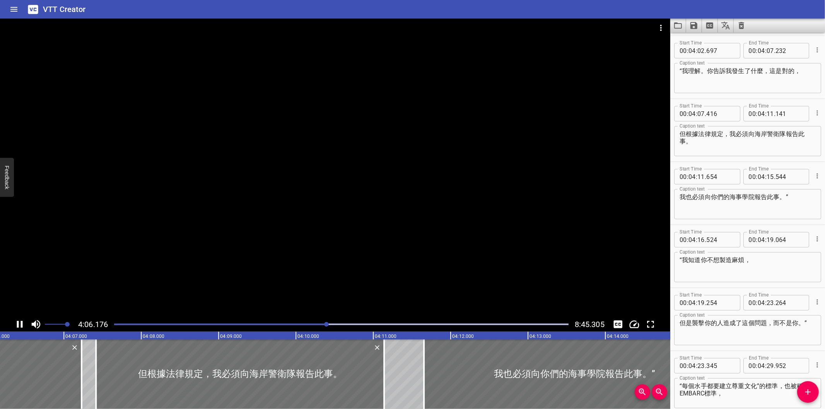
drag, startPoint x: 480, startPoint y: 245, endPoint x: 560, endPoint y: 227, distance: 81.7
click at [480, 245] on div at bounding box center [335, 168] width 670 height 299
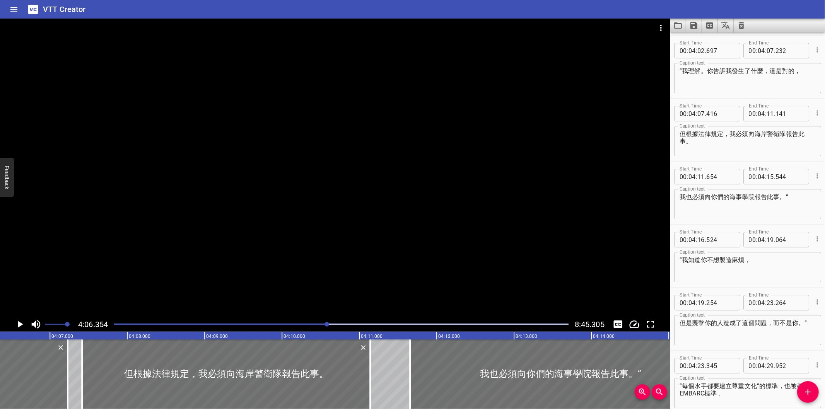
click at [494, 193] on div at bounding box center [335, 168] width 670 height 299
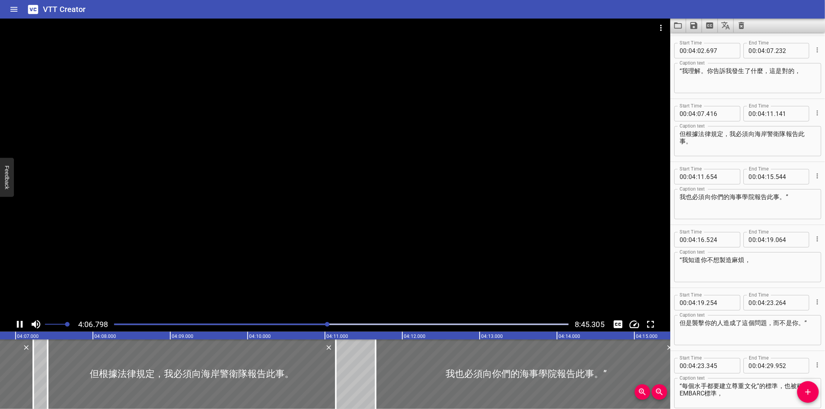
click at [427, 177] on div at bounding box center [335, 168] width 670 height 299
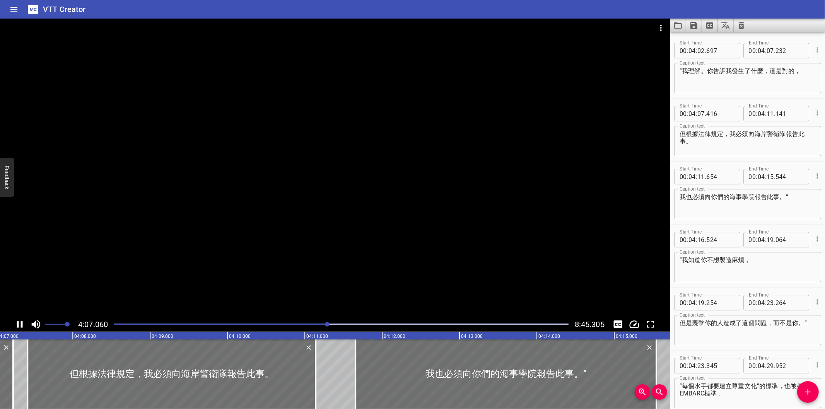
scroll to position [0, 19130]
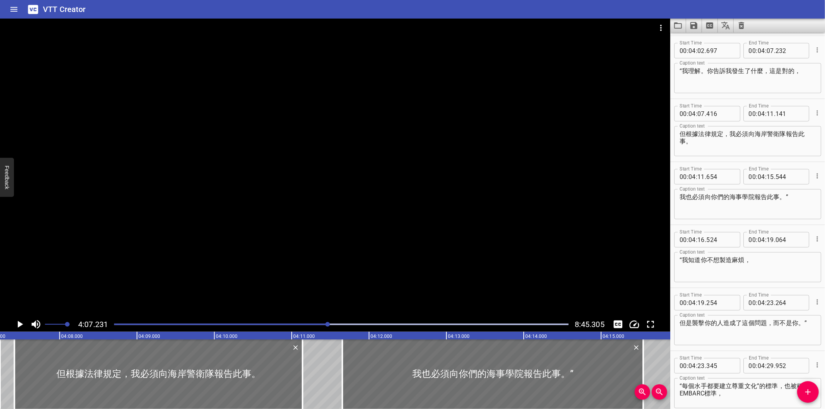
click at [417, 322] on div at bounding box center [341, 324] width 464 height 11
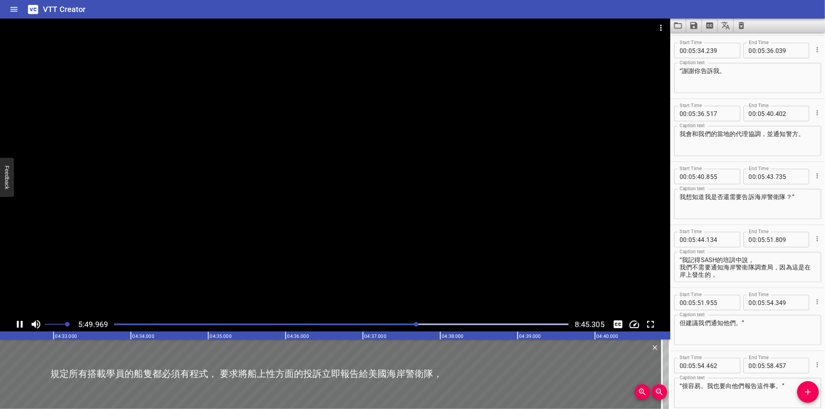
scroll to position [0, 22811]
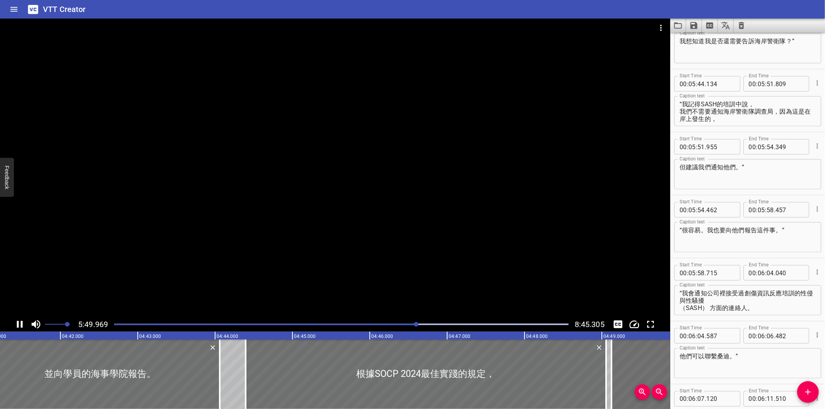
click at [434, 326] on div at bounding box center [341, 324] width 464 height 11
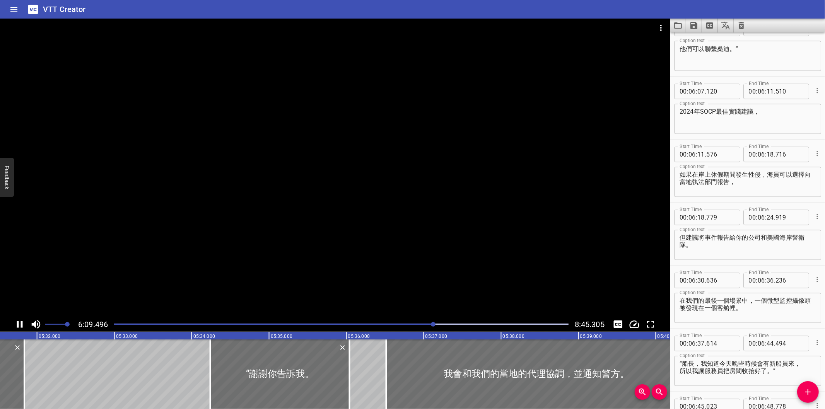
scroll to position [0, 25780]
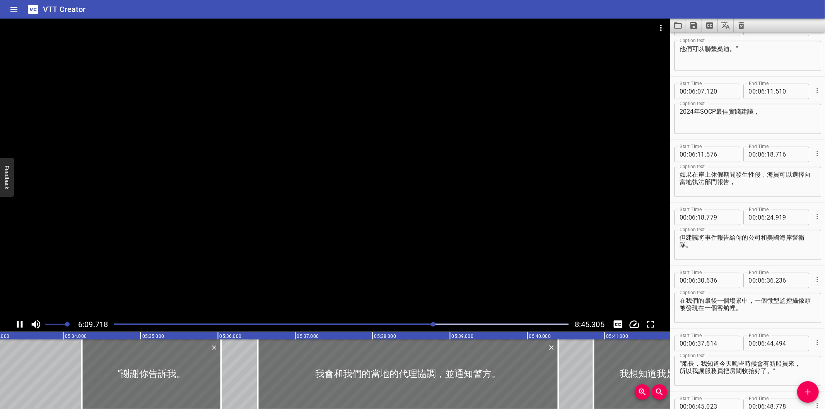
click at [457, 327] on div at bounding box center [341, 324] width 464 height 11
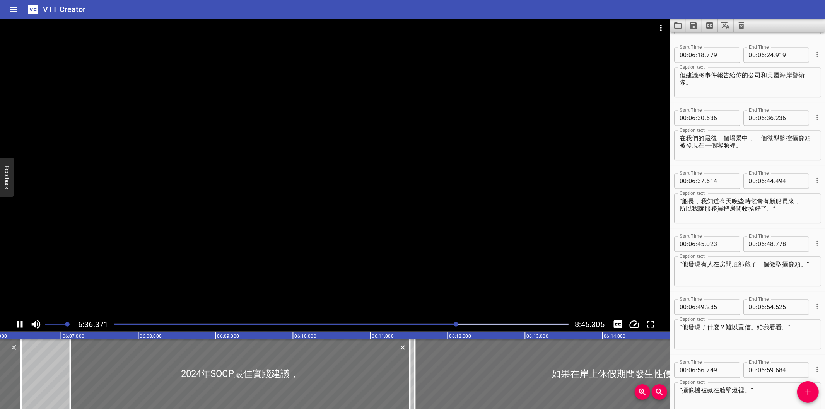
scroll to position [3906, 0]
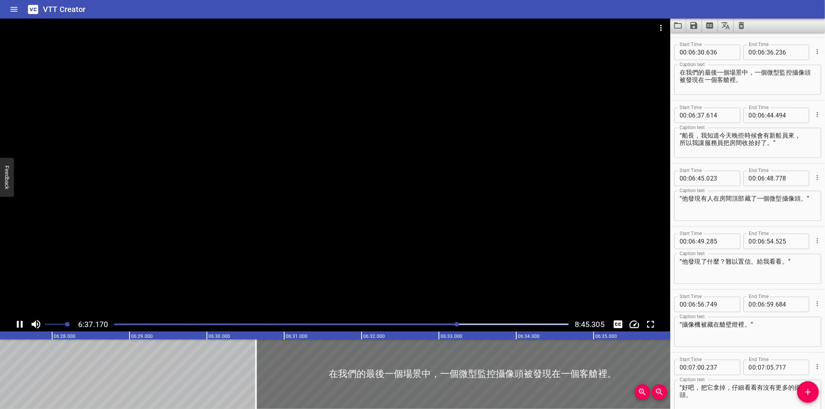
click at [463, 327] on div at bounding box center [341, 324] width 464 height 11
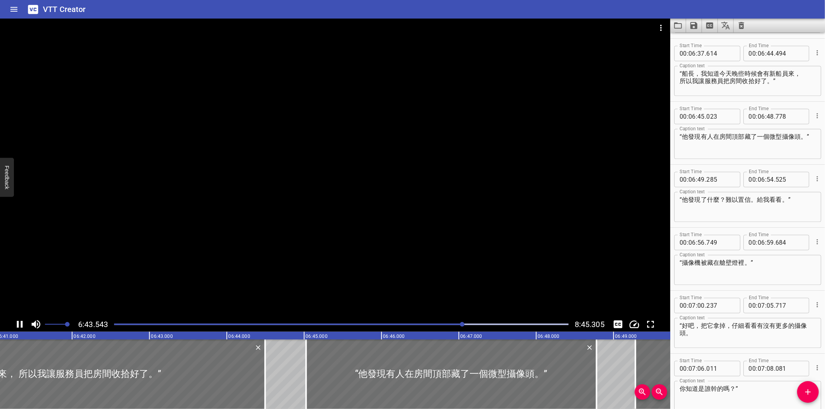
scroll to position [3969, 0]
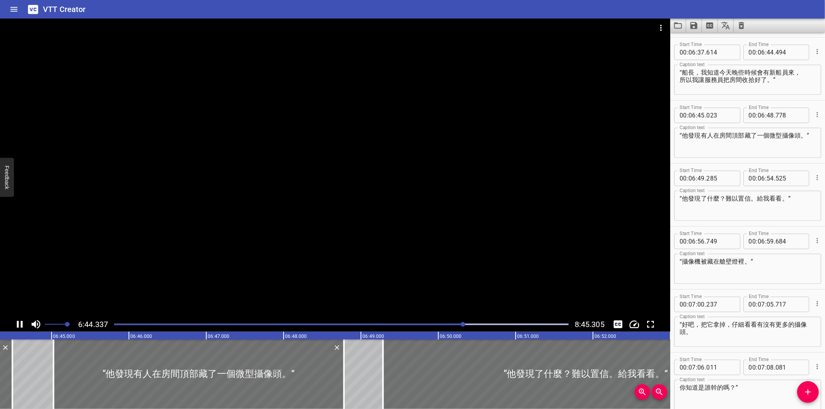
click at [470, 326] on div at bounding box center [341, 324] width 464 height 11
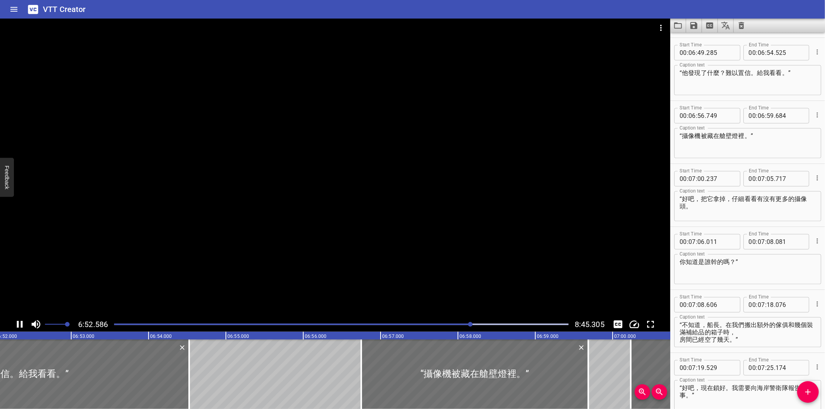
scroll to position [0, 31924]
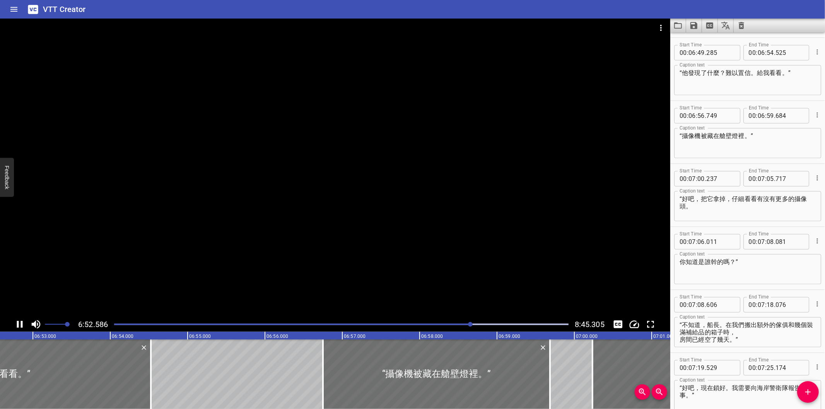
click at [476, 325] on div "Play progress" at bounding box center [341, 325] width 455 height 2
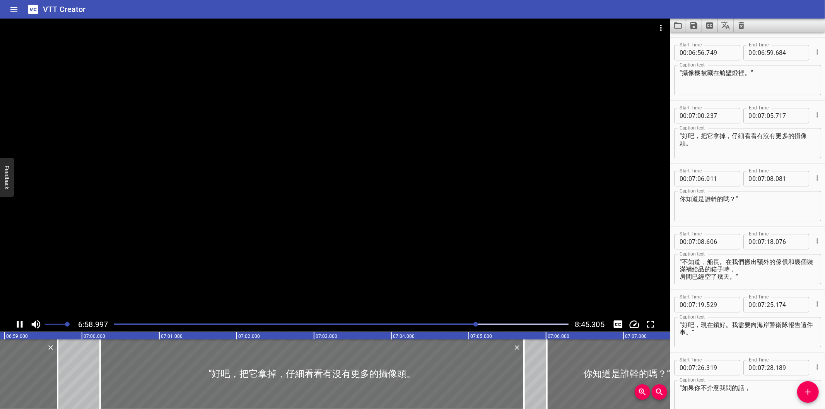
click at [483, 326] on div at bounding box center [341, 324] width 464 height 11
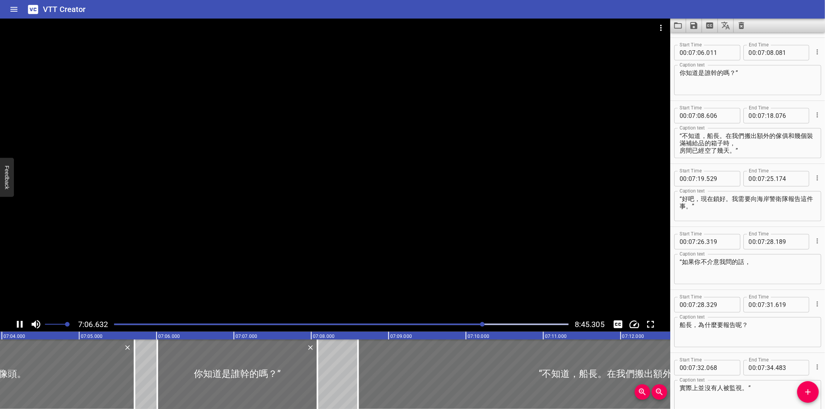
scroll to position [0, 32934]
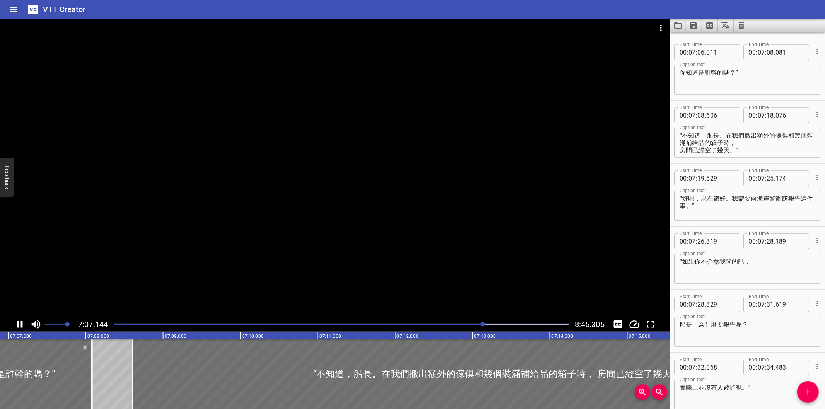
click at [489, 327] on div at bounding box center [341, 324] width 464 height 11
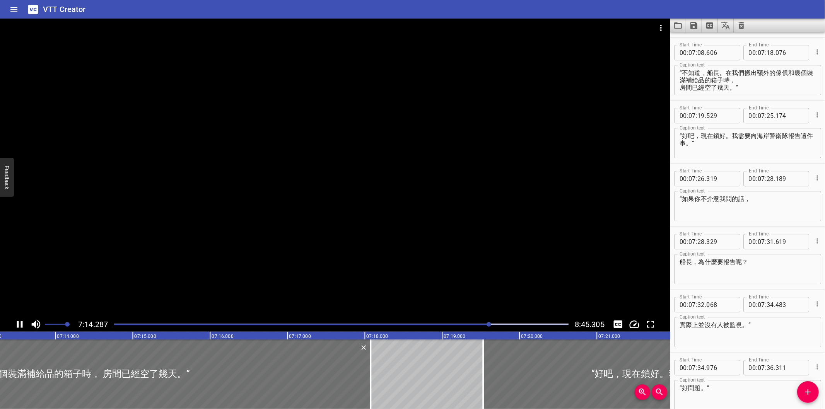
click at [497, 327] on div at bounding box center [341, 324] width 464 height 11
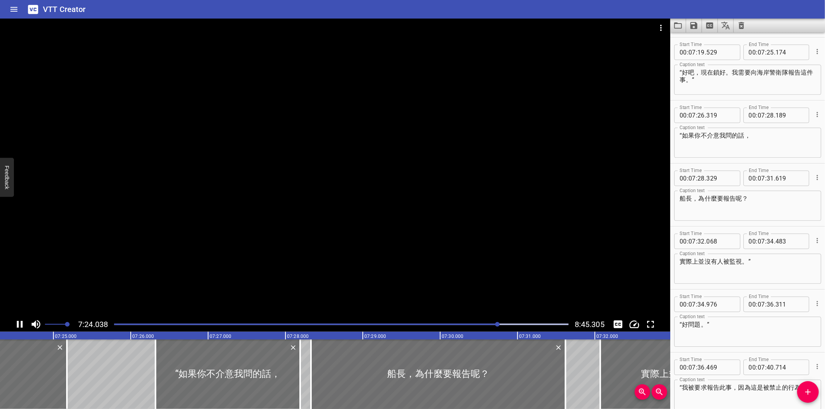
click at [505, 327] on div at bounding box center [341, 324] width 464 height 11
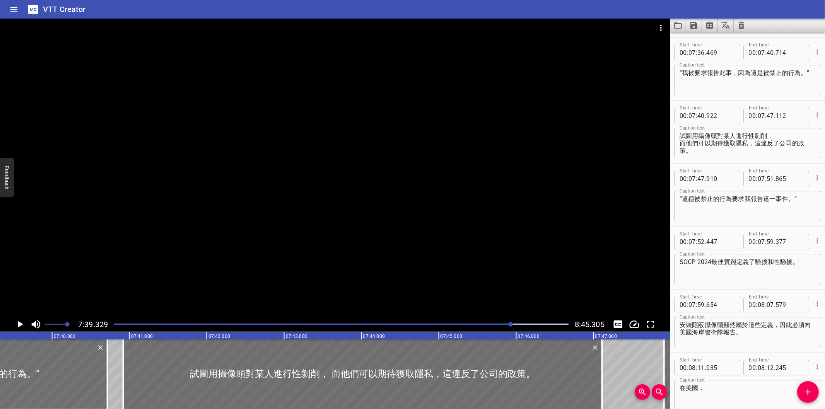
click at [799, 198] on textarea "“這種被禁止的行為要求我報告這一事件。”" at bounding box center [748, 206] width 136 height 22
type textarea "“這種被禁止的行為要求我報告這一事件。”"
click at [806, 75] on textarea "“我被要求報告此事，因為這是被禁止的行為。”" at bounding box center [748, 80] width 136 height 22
type textarea "“我被要求報告此事，因為這是被禁止的行為。"
click at [355, 260] on div at bounding box center [335, 168] width 670 height 299
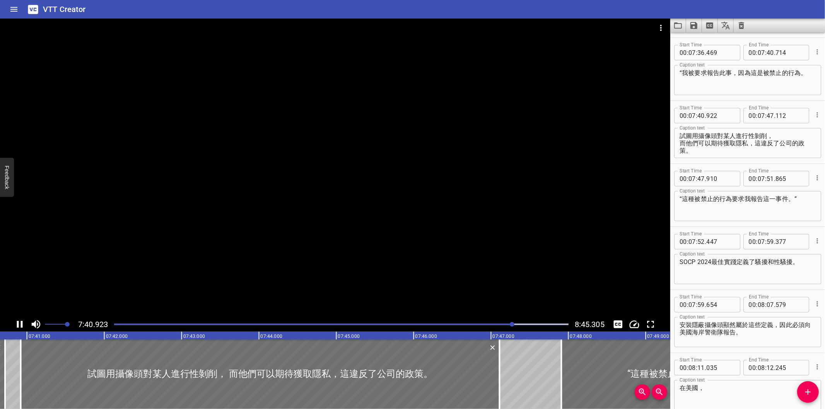
scroll to position [4788, 0]
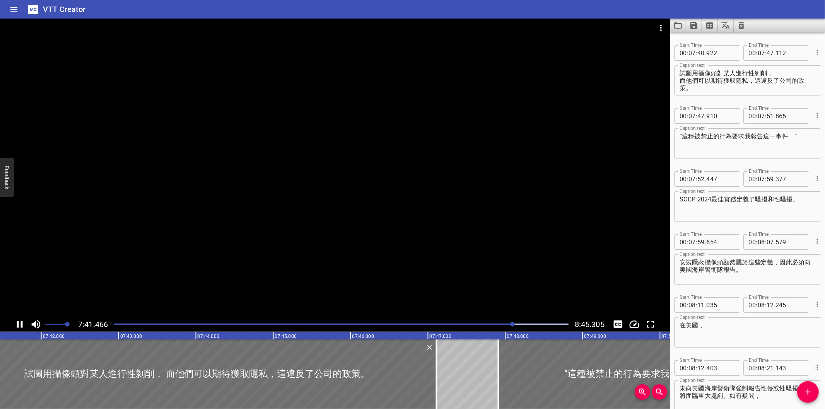
click at [502, 226] on div at bounding box center [335, 168] width 670 height 299
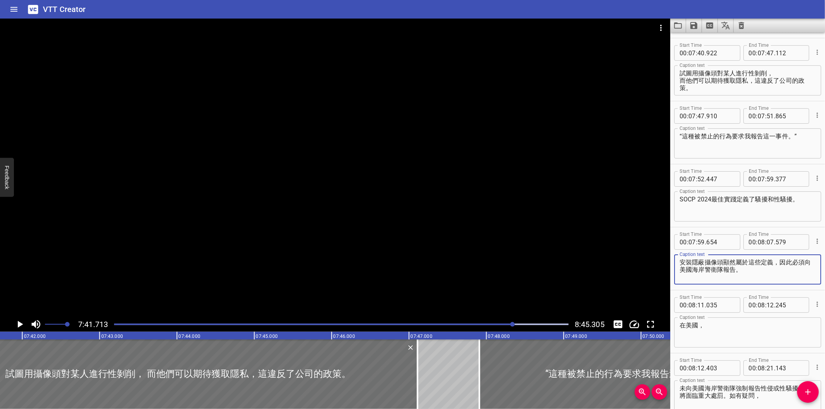
click at [776, 269] on textarea "安裝隱蔽攝像頭顯然屬於這些定義，因此必須向美國海岸警衛隊報告。" at bounding box center [748, 270] width 136 height 22
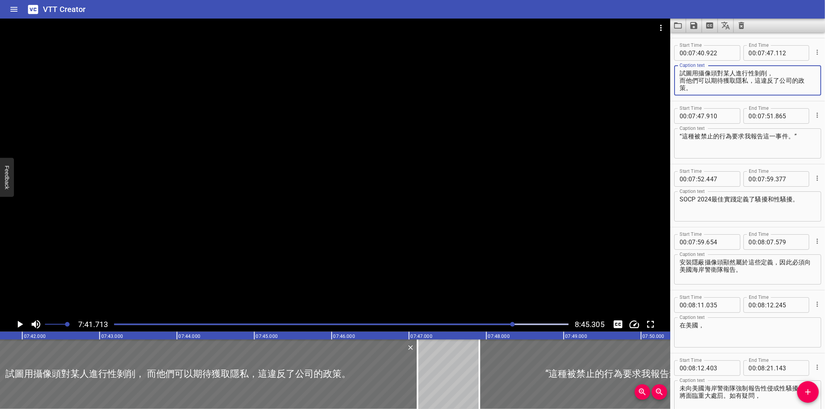
click at [735, 82] on textarea "試圖用攝像頭對某人進行性剝削， 而他們可以期待獲取隱私，這違反了公司的政策。" at bounding box center [748, 81] width 136 height 22
paste textarea "。”"
type textarea "試圖用攝像頭對某人進行性剝削， 而他們可以期待獲取隱私，這違反了公司的政策。”"
click at [540, 326] on div at bounding box center [341, 324] width 464 height 11
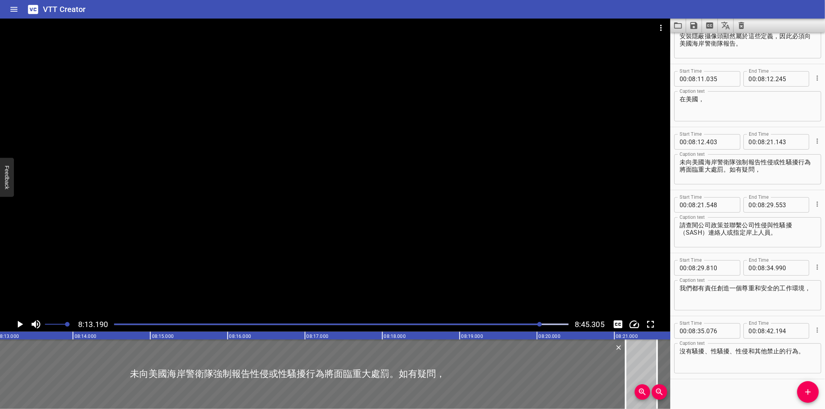
scroll to position [0, 38161]
click at [539, 325] on div at bounding box center [539, 324] width 5 height 5
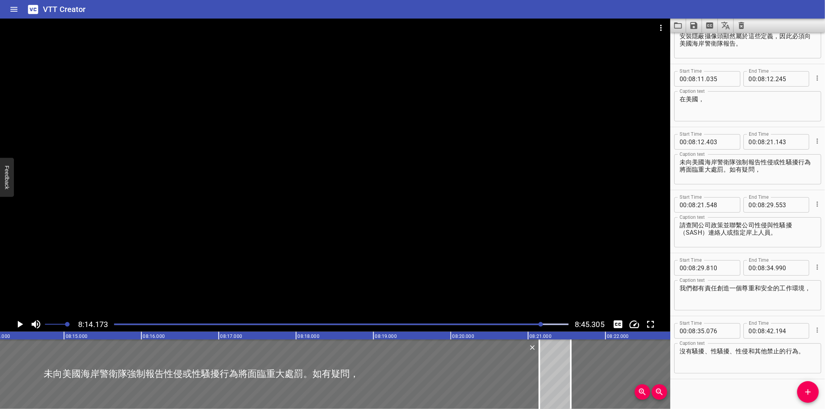
scroll to position [4986, 0]
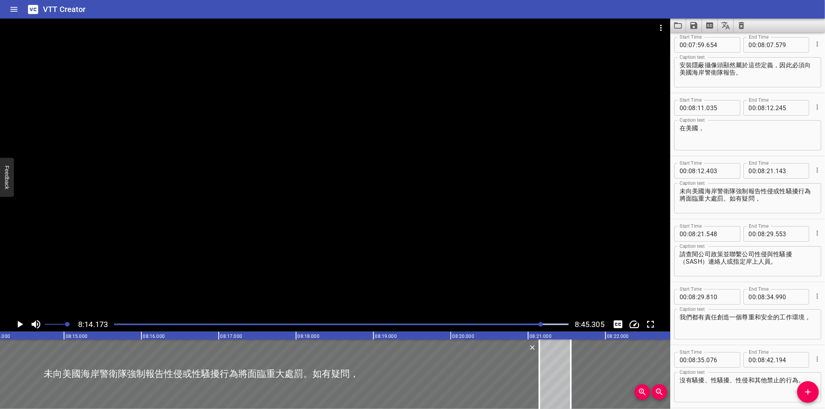
click at [491, 152] on div at bounding box center [335, 168] width 670 height 299
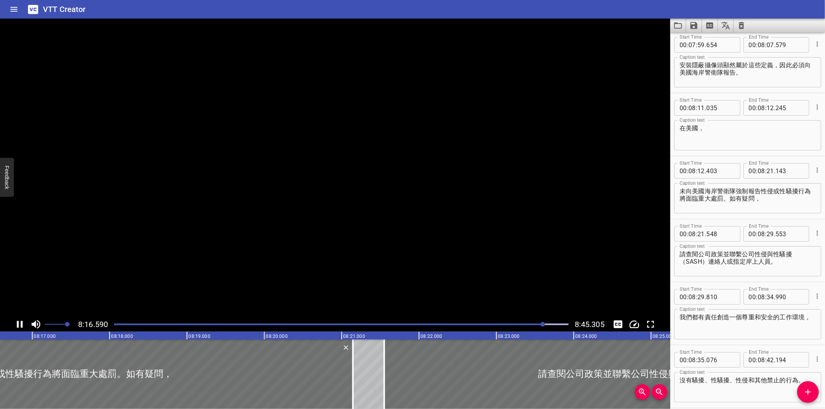
scroll to position [0, 38440]
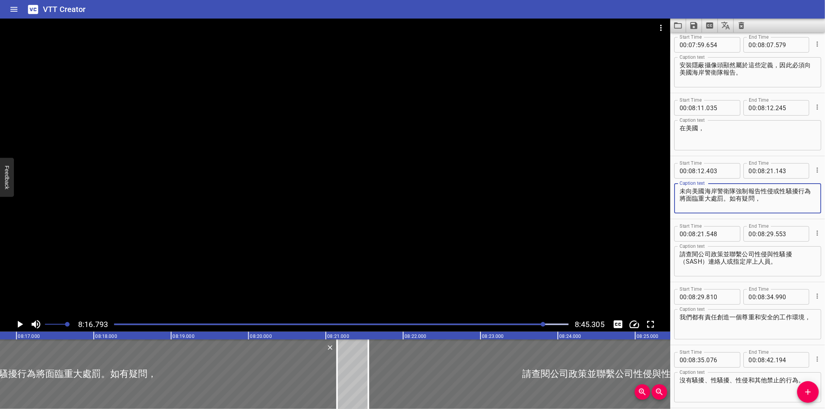
drag, startPoint x: 779, startPoint y: 196, endPoint x: 734, endPoint y: 196, distance: 44.5
click at [734, 196] on textarea "未向美國海岸警衛隊強制報告性侵或性騷擾行為將面臨重大處罰。如有疑問，" at bounding box center [748, 199] width 136 height 22
click at [498, 183] on div at bounding box center [335, 168] width 670 height 299
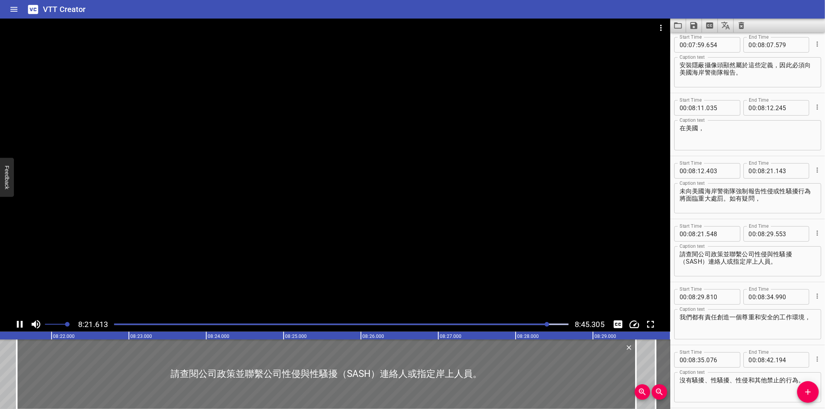
scroll to position [5015, 0]
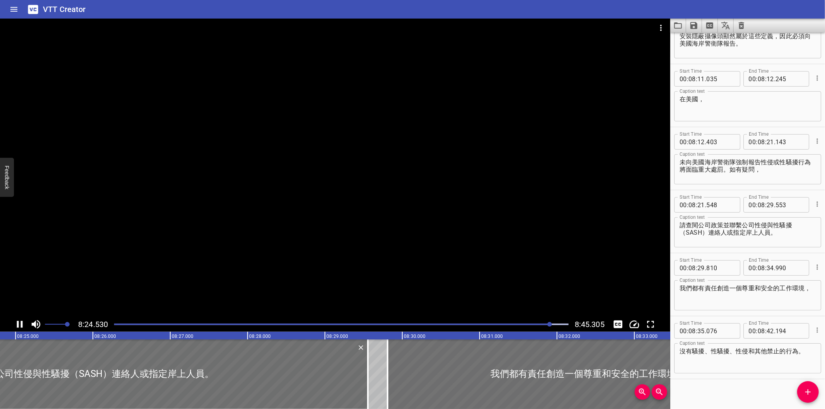
click at [545, 324] on div "Play progress" at bounding box center [323, 325] width 455 height 2
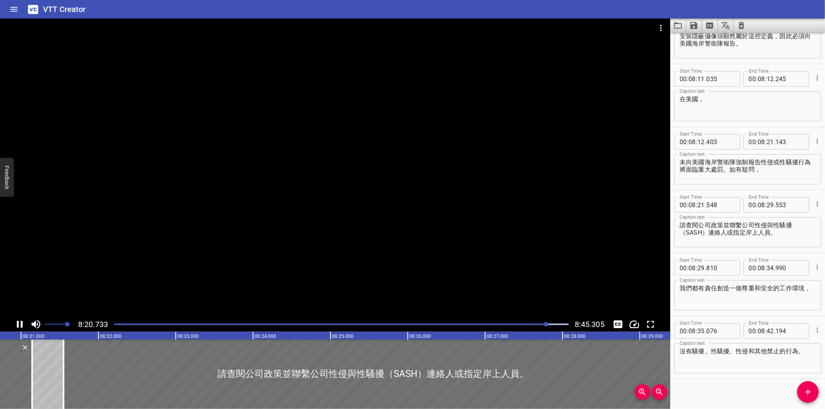
click at [534, 241] on div at bounding box center [335, 168] width 670 height 299
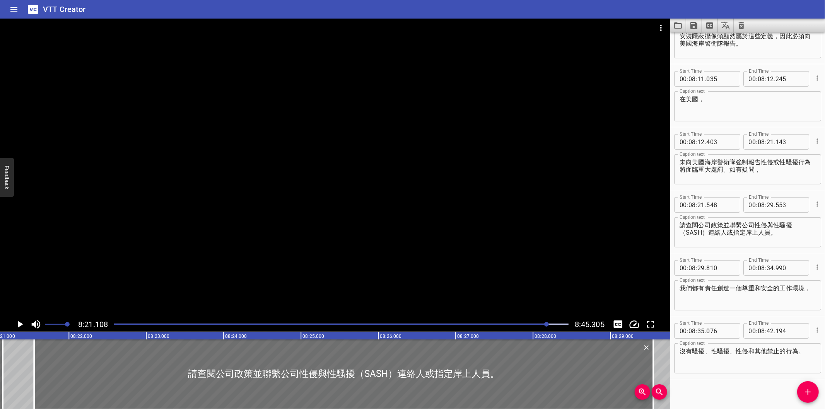
click at [534, 241] on div at bounding box center [335, 168] width 670 height 299
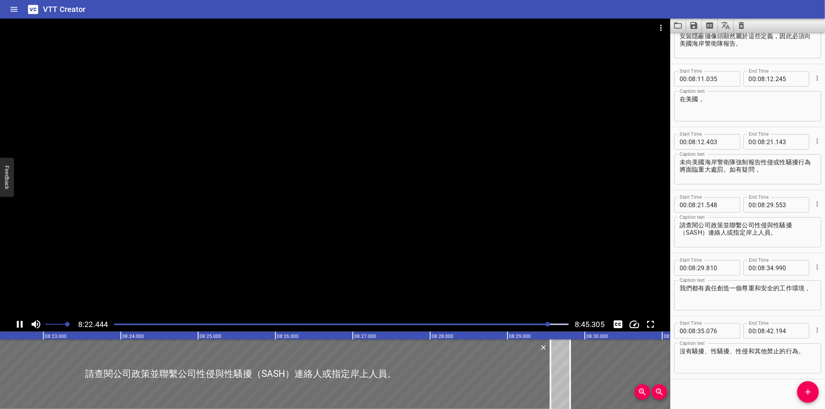
click at [531, 241] on div at bounding box center [335, 168] width 670 height 299
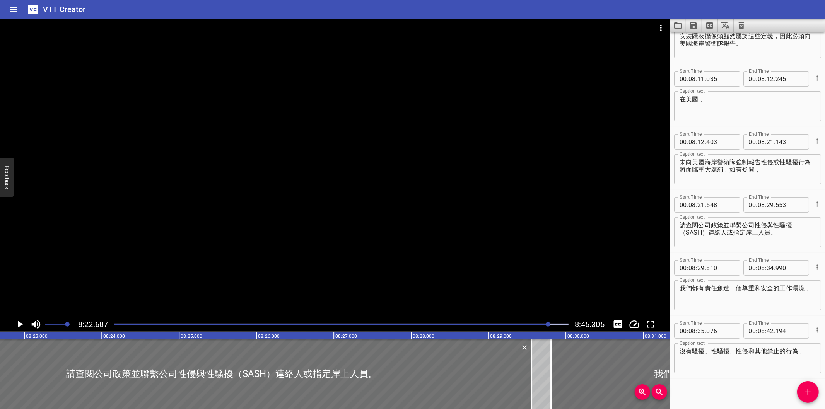
click at [444, 190] on div at bounding box center [335, 168] width 670 height 299
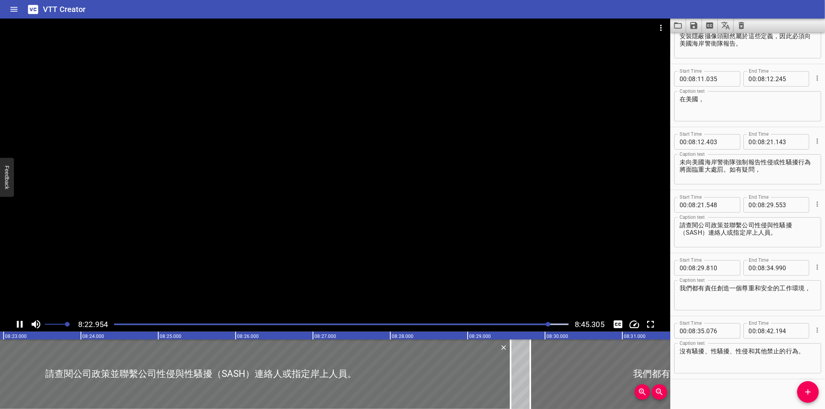
click at [430, 192] on div at bounding box center [335, 168] width 670 height 299
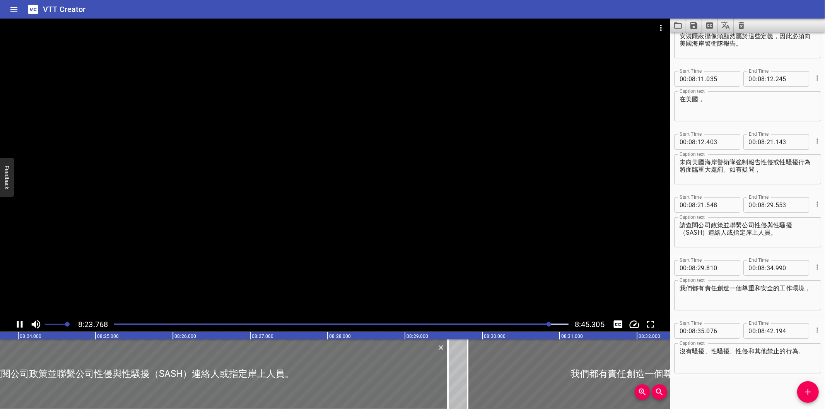
click at [646, 183] on div at bounding box center [335, 168] width 670 height 299
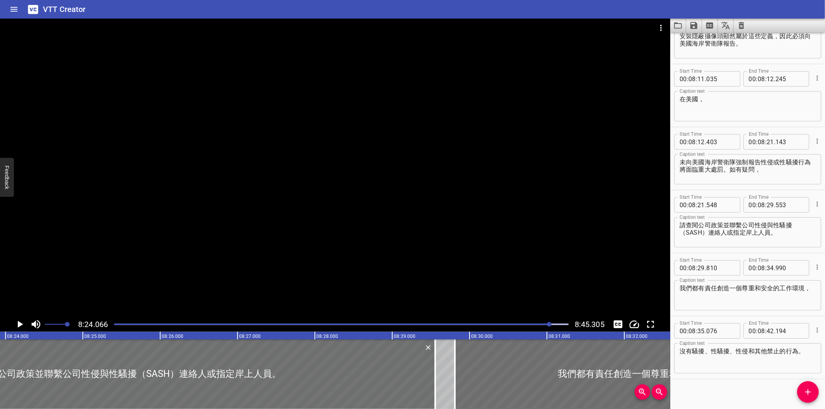
scroll to position [0, 39003]
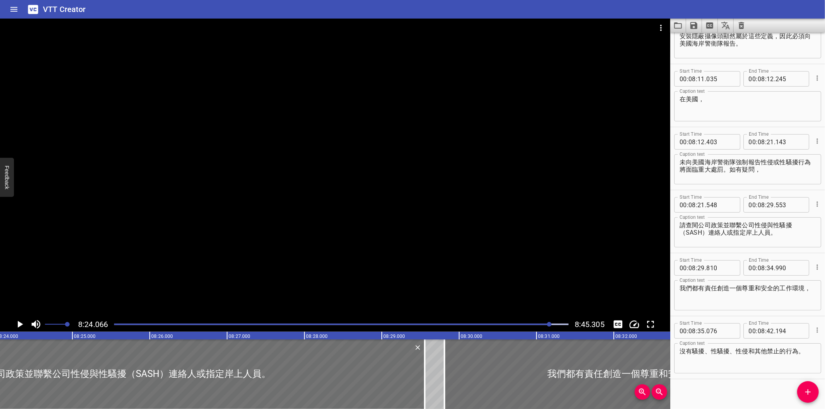
click at [544, 324] on div "Play progress" at bounding box center [323, 325] width 455 height 2
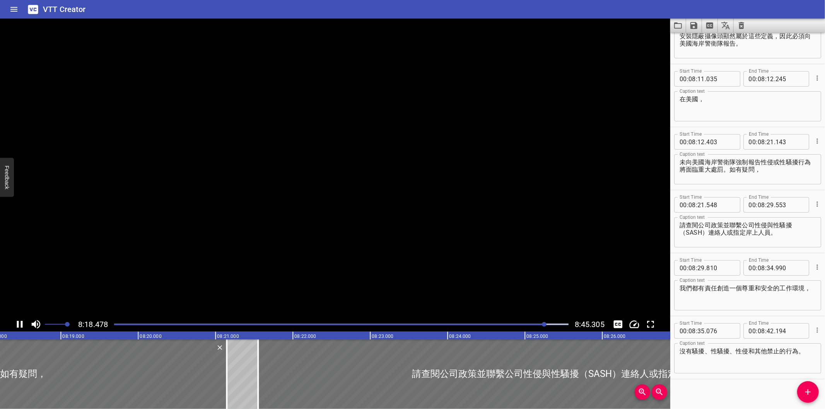
click at [542, 324] on div at bounding box center [544, 324] width 5 height 5
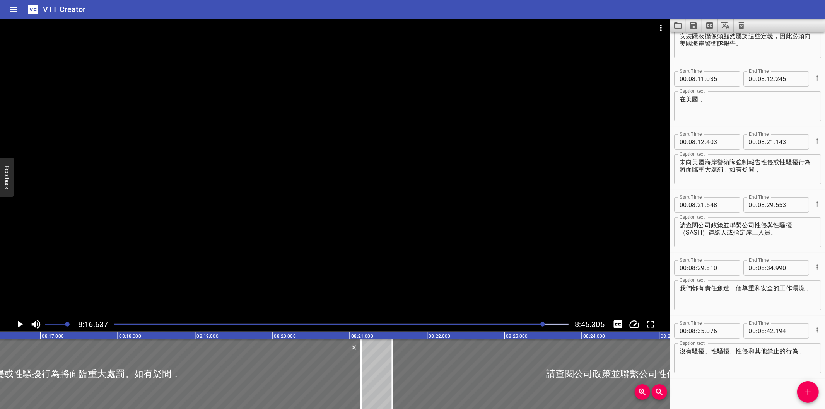
scroll to position [0, 38428]
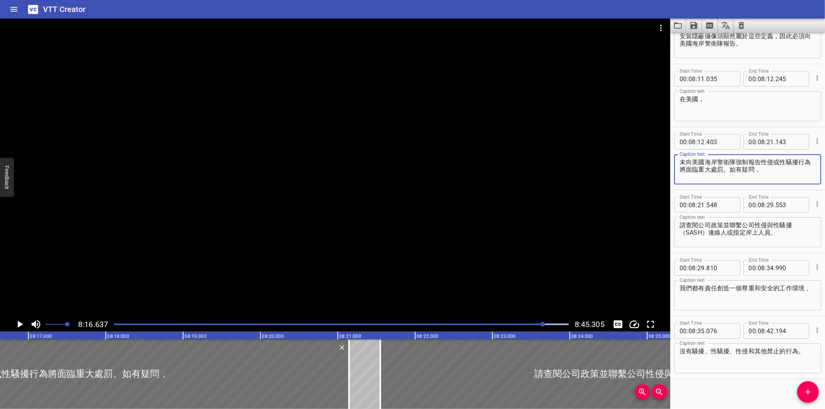
click at [773, 172] on textarea "未向美國海岸警衛隊強制報告性侵或性騷擾行為將面臨重大處罰。如有疑問，" at bounding box center [748, 170] width 136 height 22
drag, startPoint x: 772, startPoint y: 171, endPoint x: 737, endPoint y: 171, distance: 35.2
click at [737, 171] on textarea "未向美國海岸警衛隊強制報告性侵或性騷擾行為將面臨重大處罰。如有疑問，" at bounding box center [748, 170] width 136 height 22
click at [493, 234] on div at bounding box center [335, 168] width 670 height 299
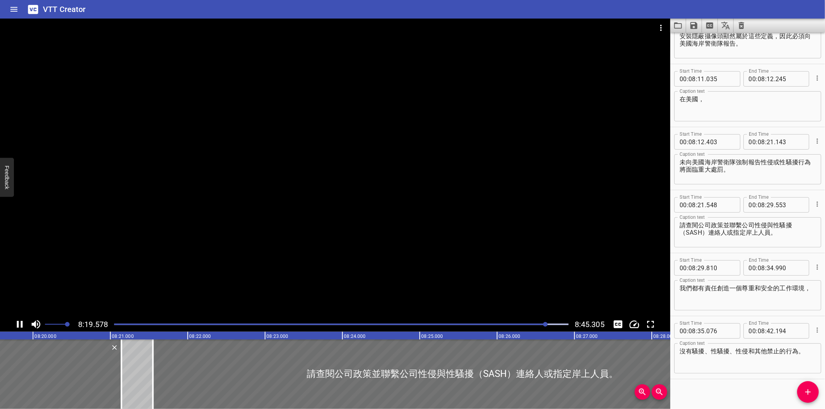
click at [506, 233] on div at bounding box center [335, 168] width 670 height 299
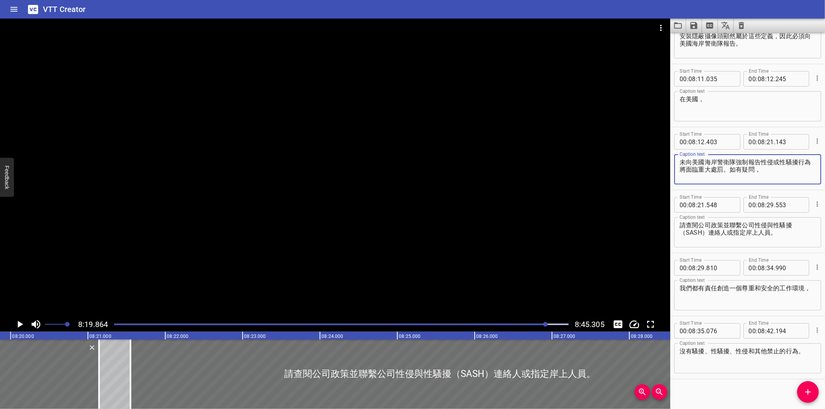
type textarea "未向美國海岸警衛隊強制報告性侵或性騷擾行為將面臨重大處罰。"
click at [520, 204] on div at bounding box center [335, 168] width 670 height 299
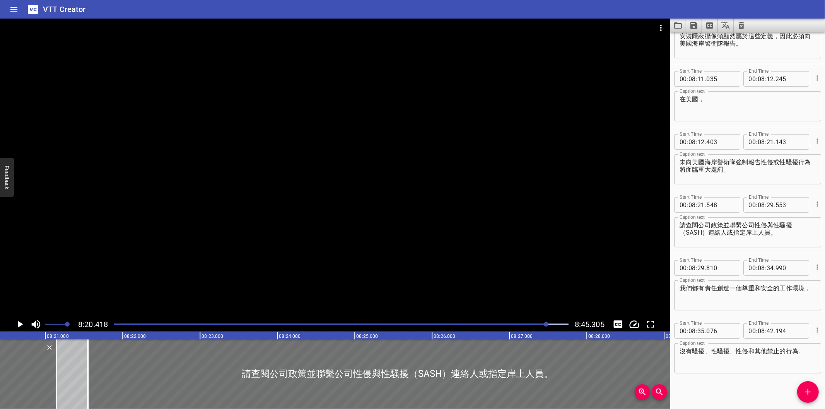
click at [516, 220] on div at bounding box center [335, 168] width 670 height 299
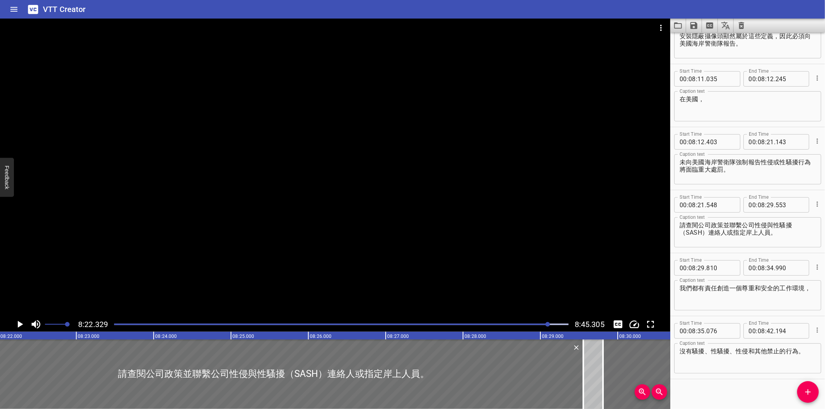
scroll to position [0, 38868]
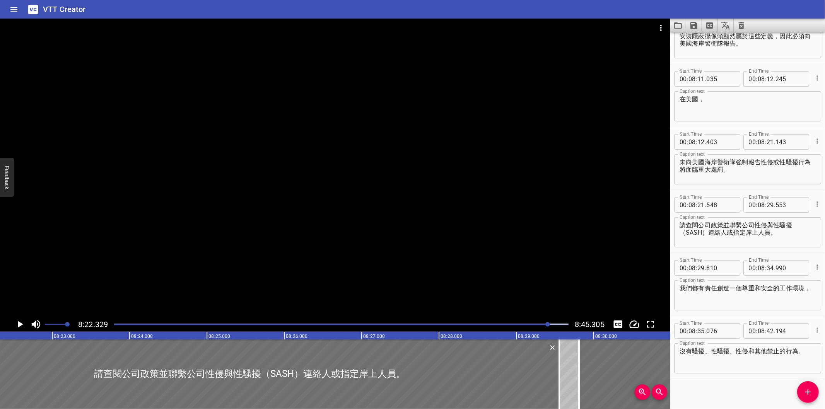
click at [680, 222] on textarea "請查閱公司政策並聯繫公司性侵與性騷擾（SASH）連絡人或指定岸上人員。" at bounding box center [748, 233] width 136 height 22
paste textarea "如有疑問，"
click at [431, 226] on div at bounding box center [335, 168] width 670 height 299
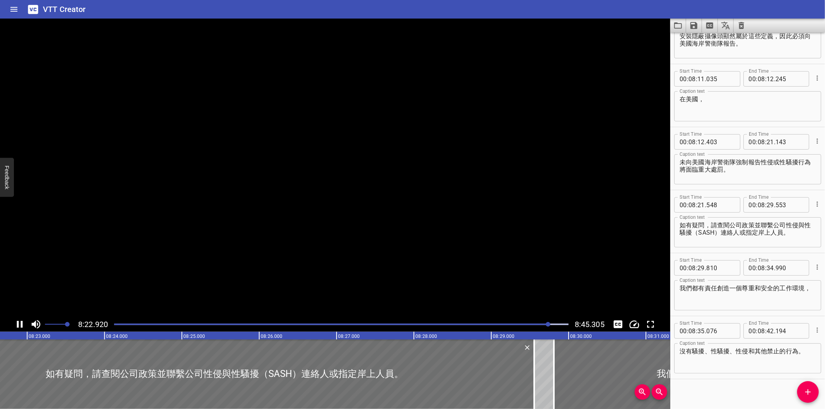
click at [434, 222] on video at bounding box center [335, 168] width 670 height 299
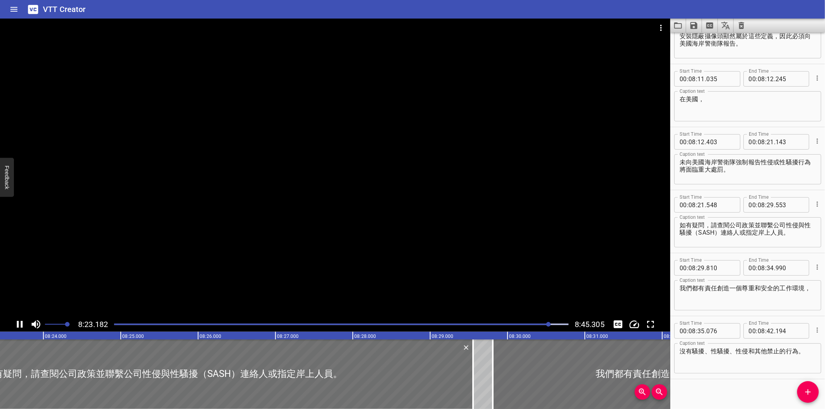
click at [497, 233] on div at bounding box center [335, 168] width 670 height 299
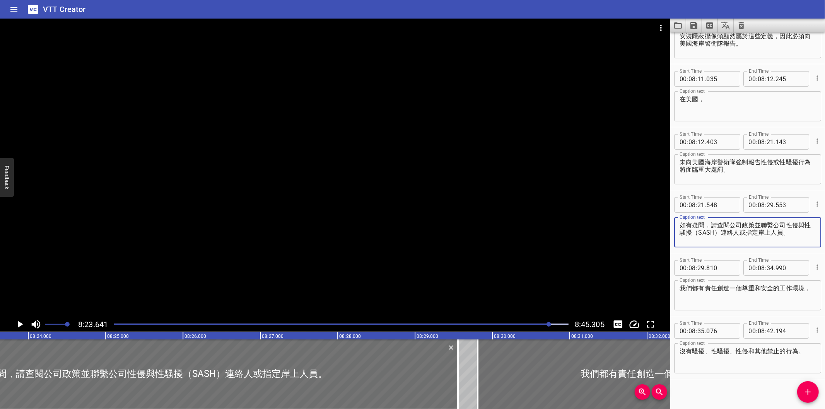
click at [703, 229] on textarea "如有疑問，請查閱公司政策並聯繫公司性侵與性騷擾（SASH）連絡人或指定岸上人員。" at bounding box center [748, 233] width 136 height 22
type textarea "如有疑問，請查閱公司政策並聯繫公司性侵與性騷擾 （SASH）連絡人或指定岸上人員。"
click at [453, 277] on div at bounding box center [335, 168] width 670 height 299
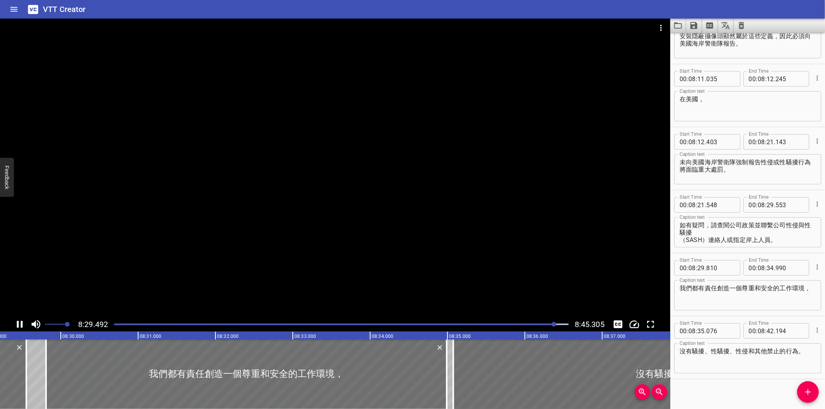
drag, startPoint x: 452, startPoint y: 214, endPoint x: 720, endPoint y: 163, distance: 272.5
click at [451, 213] on div at bounding box center [335, 168] width 670 height 299
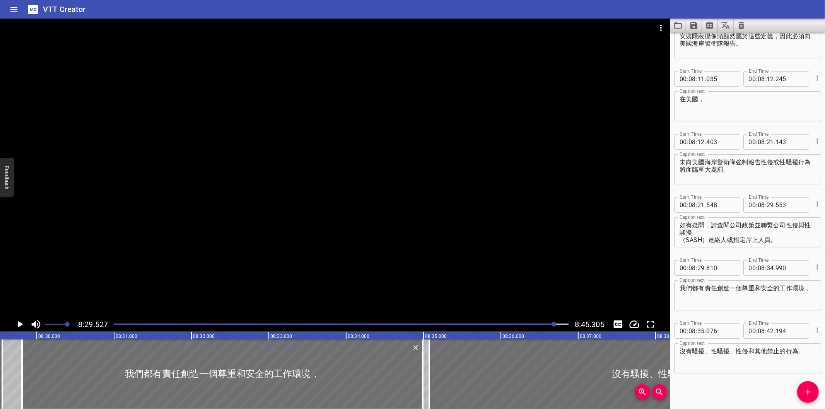
click at [467, 211] on div at bounding box center [335, 168] width 670 height 299
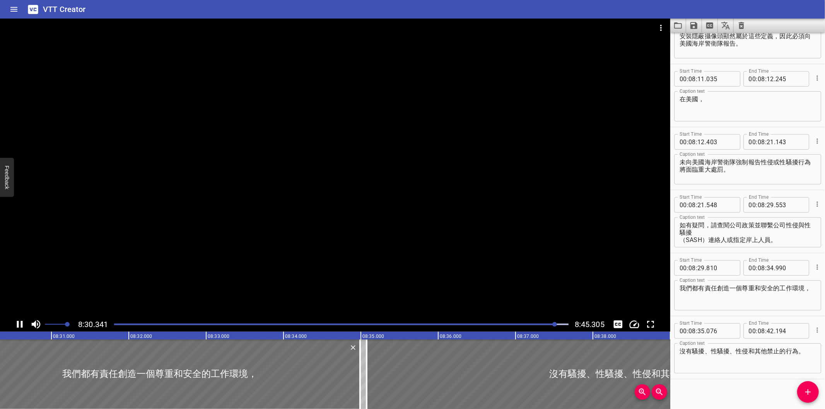
click at [472, 200] on div at bounding box center [335, 168] width 670 height 299
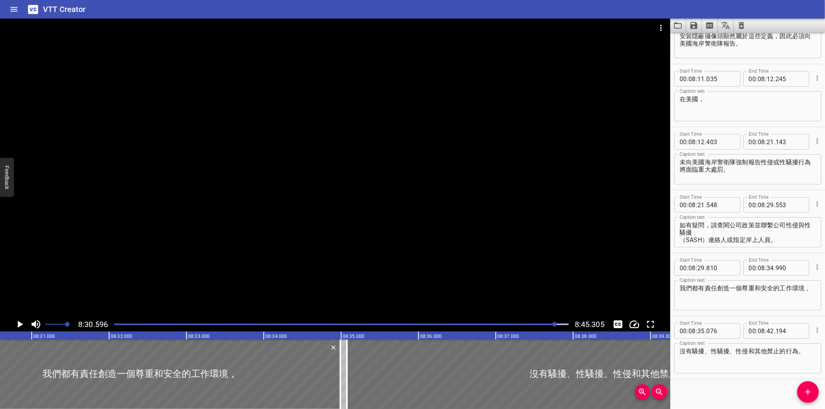
click at [422, 213] on div at bounding box center [335, 168] width 670 height 299
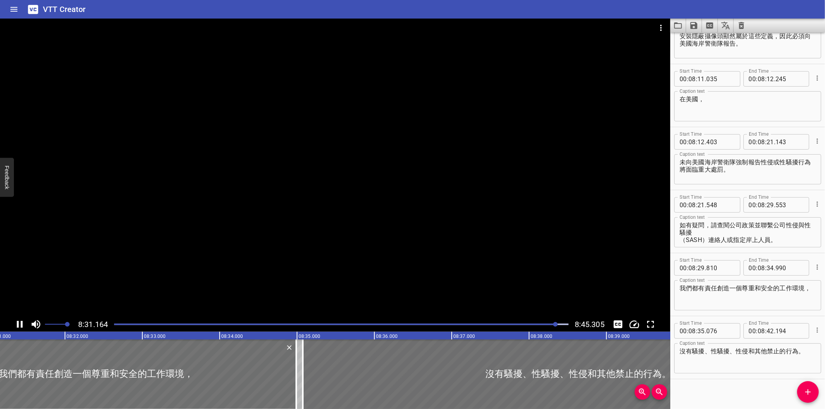
drag, startPoint x: 372, startPoint y: 185, endPoint x: 376, endPoint y: 187, distance: 4.8
click at [373, 185] on div at bounding box center [335, 168] width 670 height 299
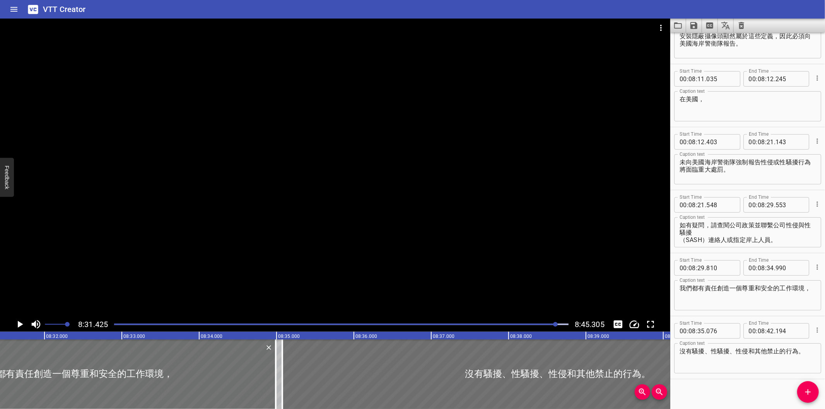
click at [422, 231] on div at bounding box center [335, 168] width 670 height 299
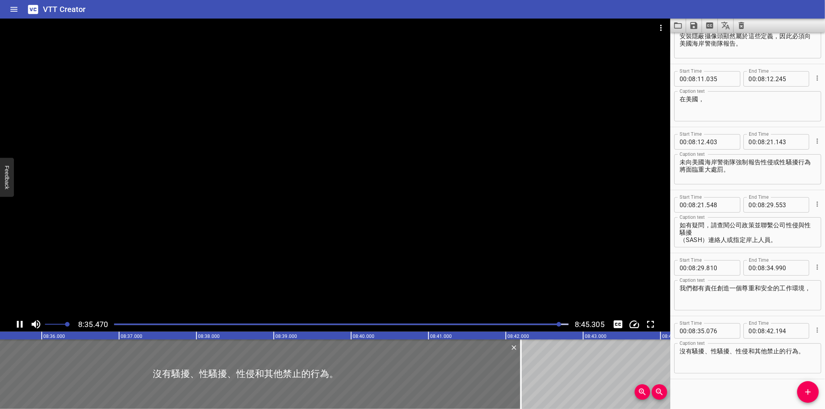
click at [416, 229] on div at bounding box center [335, 168] width 670 height 299
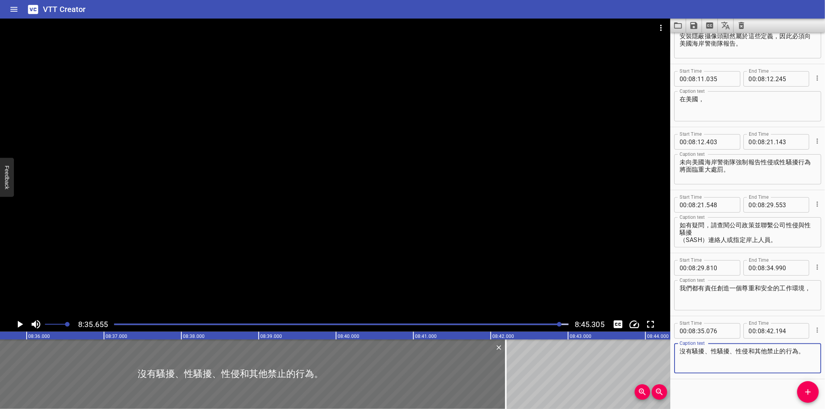
click at [786, 355] on textarea "沒有騷擾、性騷擾、性侵和其他禁止的行為。" at bounding box center [748, 359] width 136 height 22
click at [725, 298] on textarea "我們都有責任創造一個尊重和安全的工作環境，" at bounding box center [748, 296] width 136 height 22
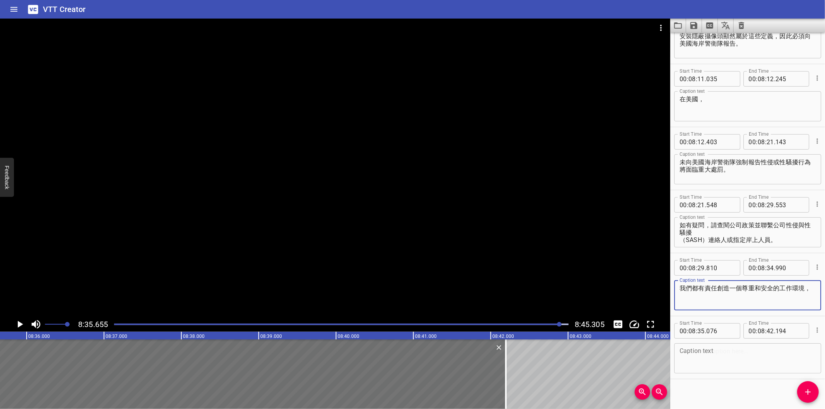
paste textarea "沒有騷擾、性騷擾、性侵和其他禁止的行為。"
type textarea "我們都有責任創造一個尊重和安全的工作環境，沒有騷擾、性騷擾、性侵和其他禁止的行為。"
click at [814, 327] on icon "Cue Options" at bounding box center [818, 331] width 8 height 8
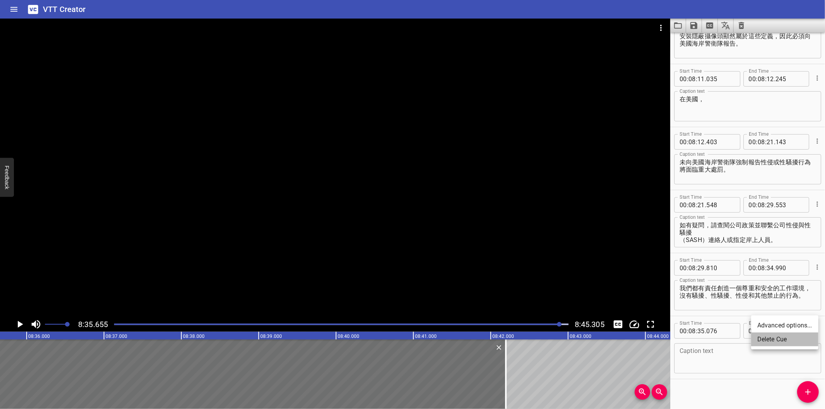
click at [784, 341] on li "Delete Cue" at bounding box center [784, 340] width 67 height 14
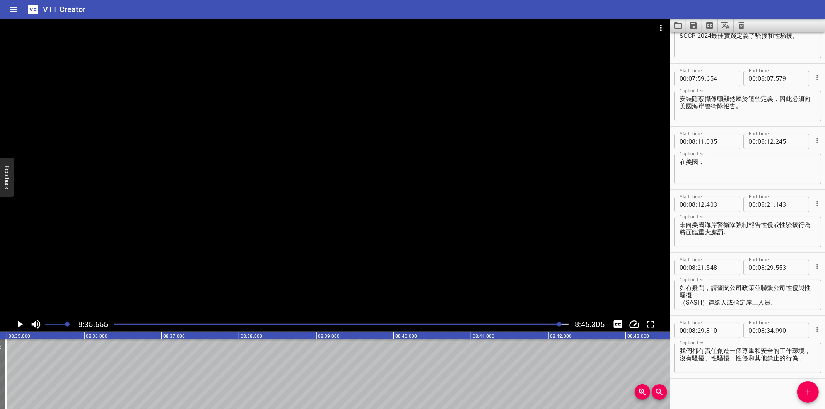
scroll to position [0, 39813]
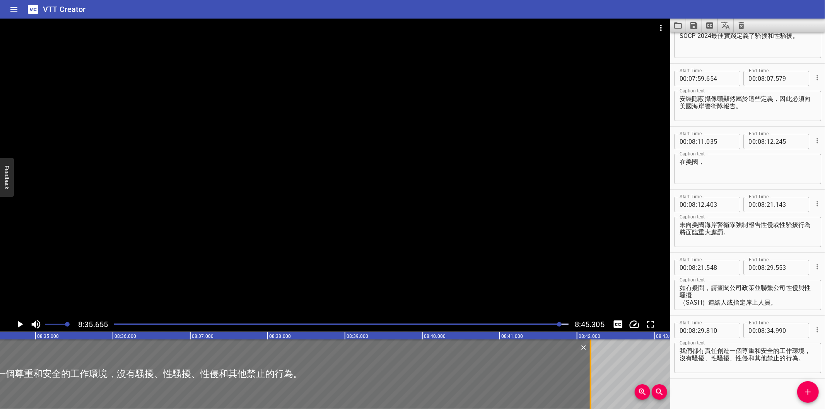
drag, startPoint x: 35, startPoint y: 380, endPoint x: 591, endPoint y: 374, distance: 556.0
click at [591, 374] on div at bounding box center [591, 375] width 8 height 70
type input "42"
click at [576, 368] on div at bounding box center [576, 375] width 2 height 70
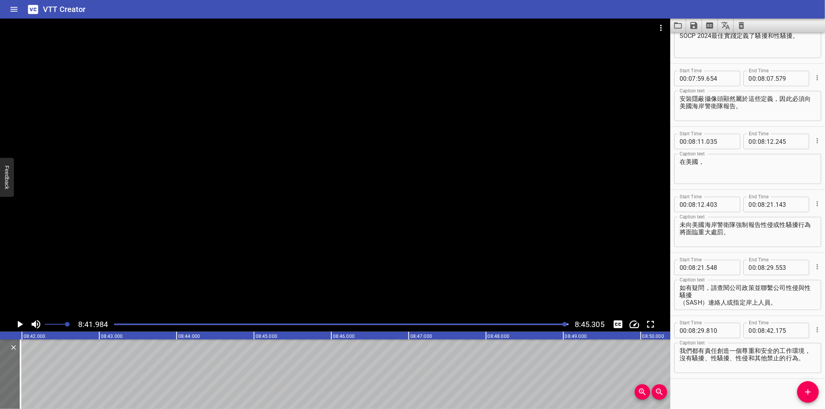
scroll to position [0, 40389]
click at [560, 326] on div at bounding box center [341, 324] width 464 height 11
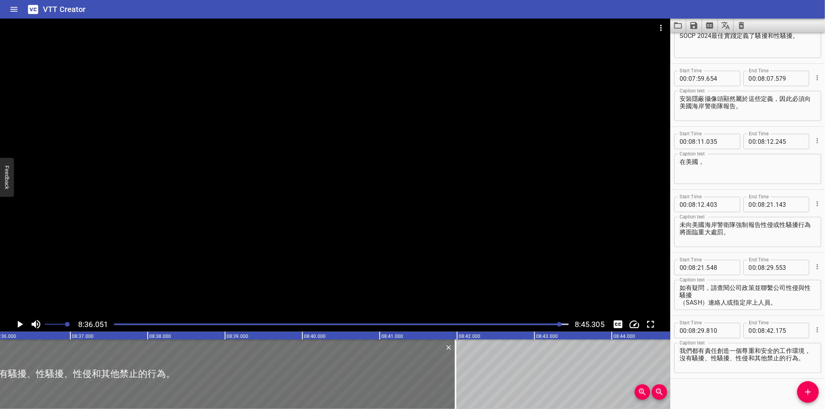
scroll to position [0, 39930]
drag, startPoint x: 458, startPoint y: 379, endPoint x: 464, endPoint y: 379, distance: 6.6
click at [460, 379] on div at bounding box center [459, 375] width 2 height 70
drag, startPoint x: 482, startPoint y: 384, endPoint x: 477, endPoint y: 384, distance: 5.0
click at [477, 384] on div at bounding box center [475, 375] width 8 height 70
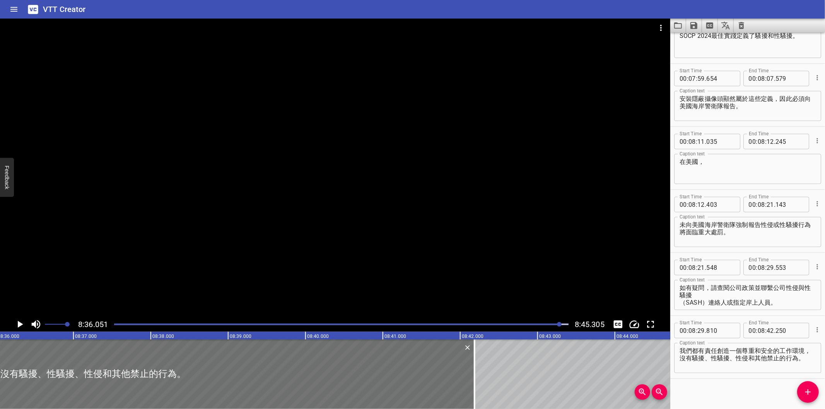
type input "185"
click at [557, 327] on div at bounding box center [341, 324] width 464 height 11
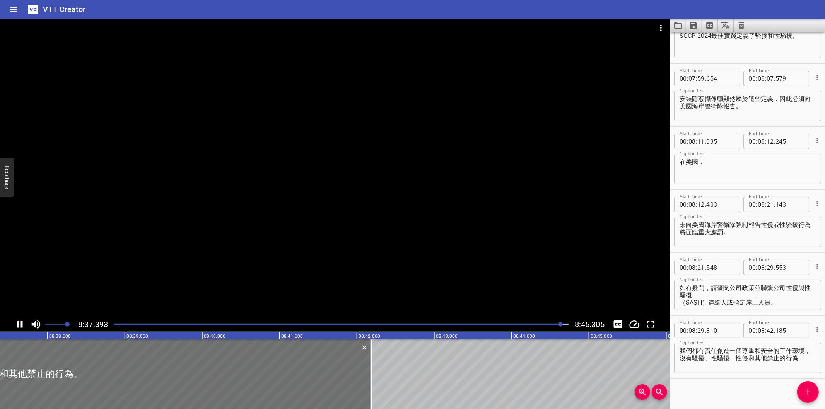
click at [368, 198] on div at bounding box center [335, 168] width 670 height 299
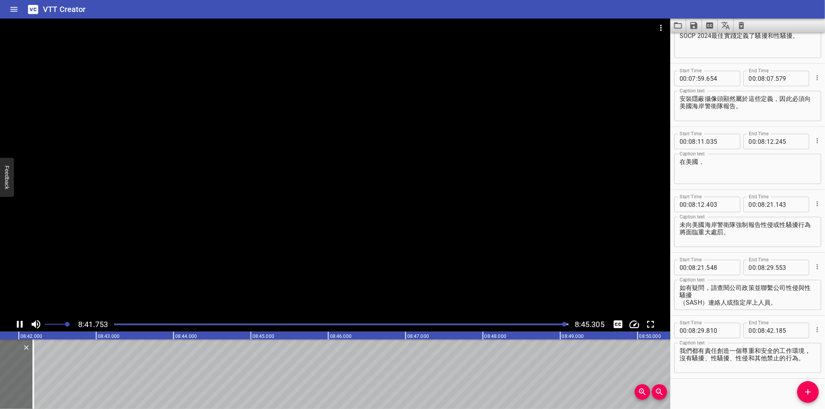
scroll to position [0, 40391]
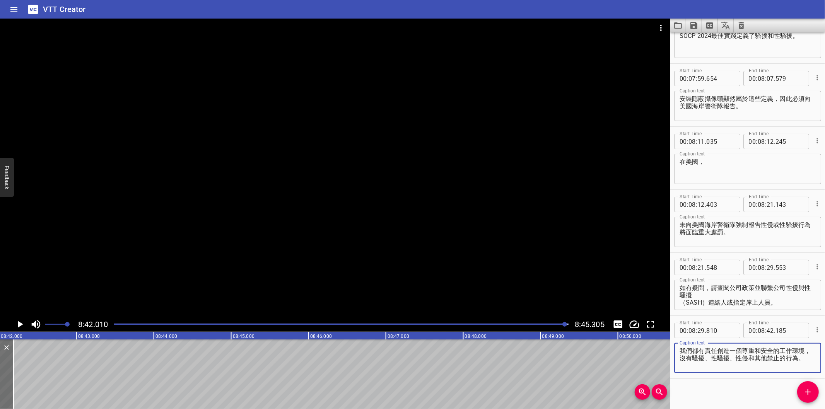
click at [747, 354] on textarea "我們都有責任創造一個尊重和安全的工作環境，沒有騷擾、性騷擾、性侵和其他禁止的行為。" at bounding box center [748, 358] width 136 height 22
click at [694, 354] on textarea "我們都有責任創造一個尊重和安全的工作環境，沒有騷擾、性騷擾、性侵和其他禁止的行為。" at bounding box center [748, 358] width 136 height 22
type textarea "我們都有責任創造一個尊重和安全的工作環境， 沒有騷擾、性騷擾、性侵和其他禁止的行為。"
click at [562, 327] on div at bounding box center [341, 324] width 464 height 11
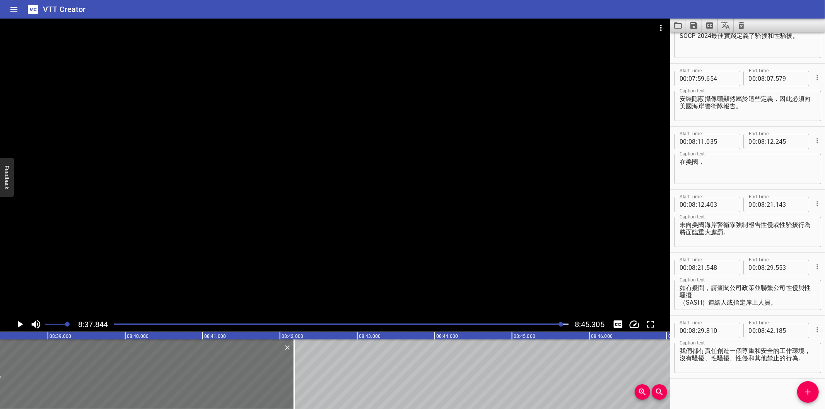
scroll to position [0, 40069]
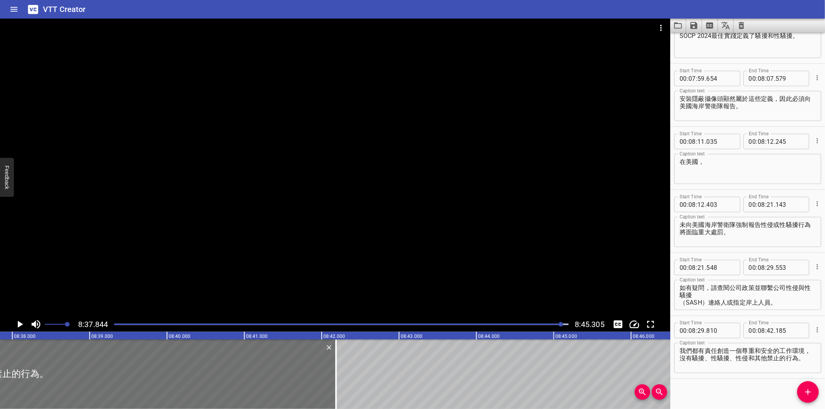
click at [342, 224] on div at bounding box center [335, 168] width 670 height 299
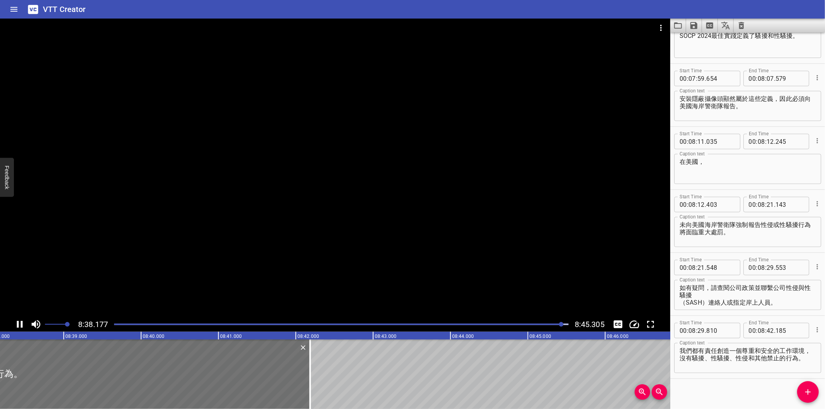
scroll to position [0, 40115]
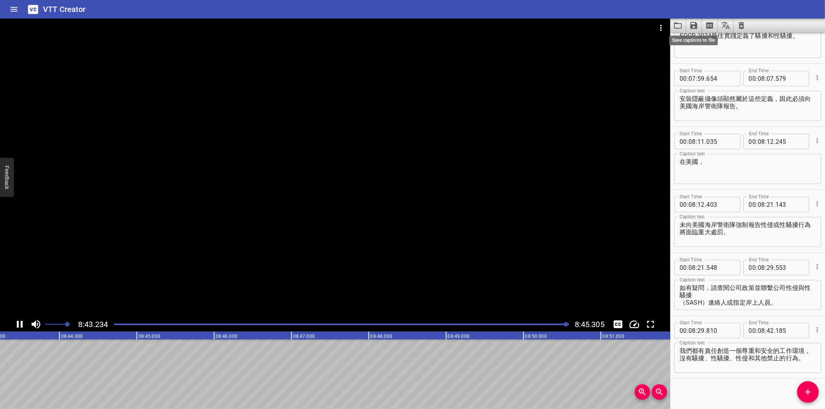
click at [693, 27] on icon "Save captions to file" at bounding box center [694, 25] width 7 height 7
click at [693, 43] on li "Save to VTT file" at bounding box center [714, 43] width 57 height 14
click at [229, 102] on div at bounding box center [335, 168] width 670 height 299
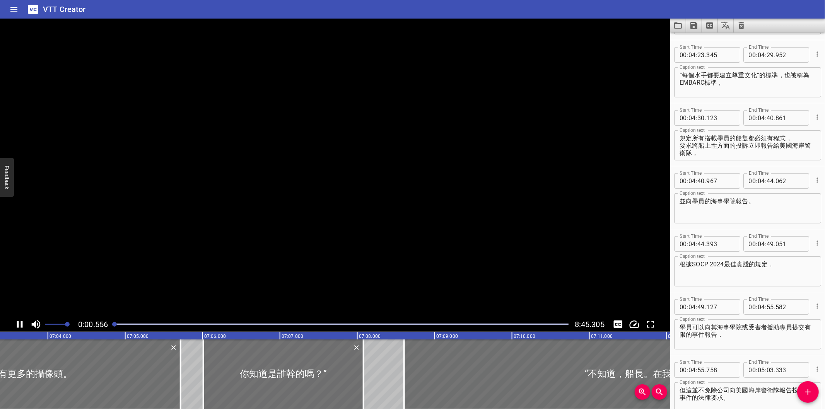
scroll to position [0, 31686]
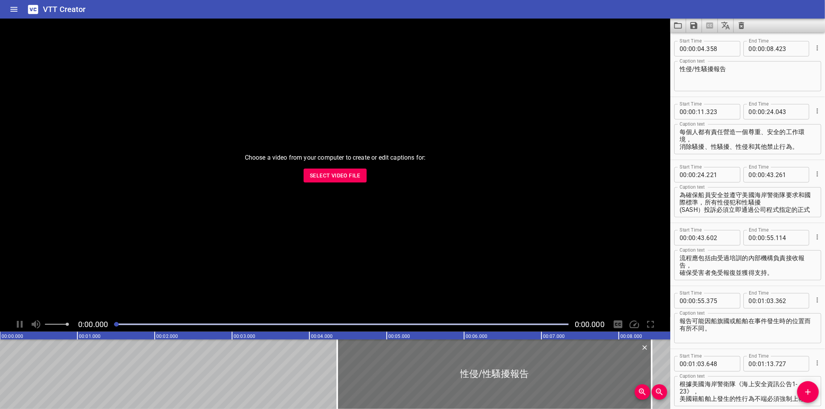
click at [352, 170] on button "Select Video File" at bounding box center [335, 176] width 63 height 14
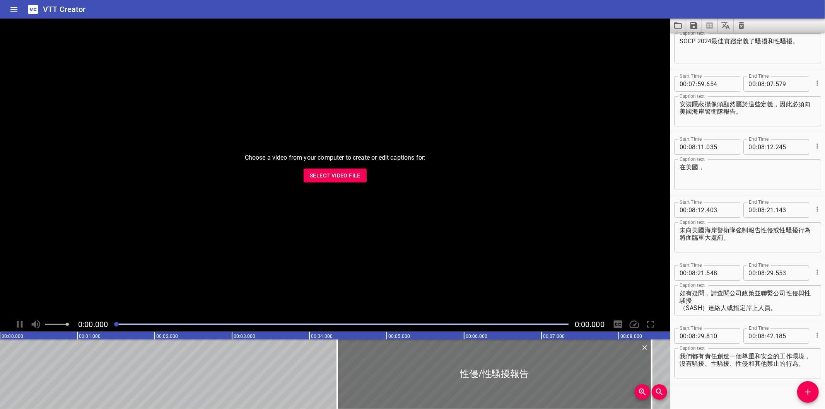
scroll to position [4952, 0]
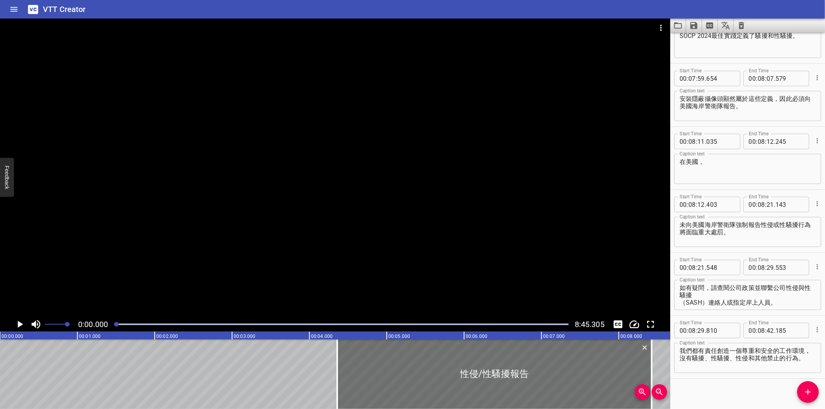
click at [678, 23] on icon "Load captions from file" at bounding box center [678, 25] width 8 height 6
click at [553, 324] on div "Play progress" at bounding box center [341, 325] width 455 height 2
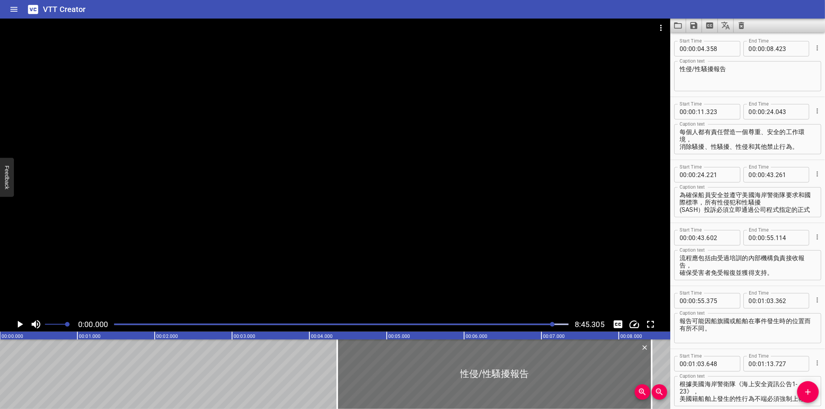
click at [556, 325] on div "Play progress" at bounding box center [341, 325] width 455 height 2
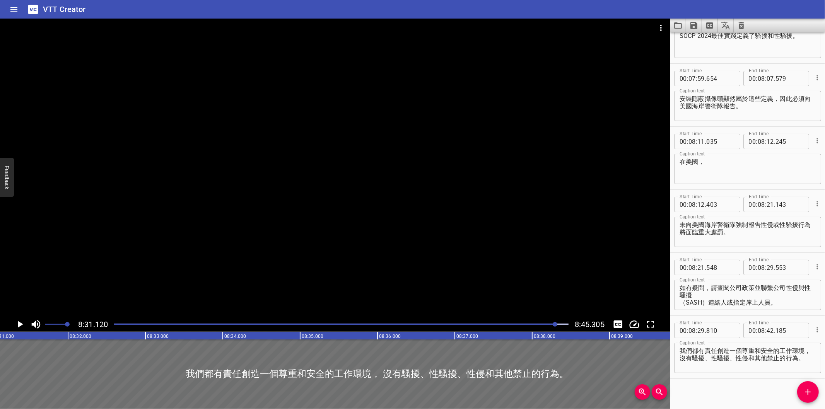
click at [462, 227] on div at bounding box center [335, 168] width 670 height 299
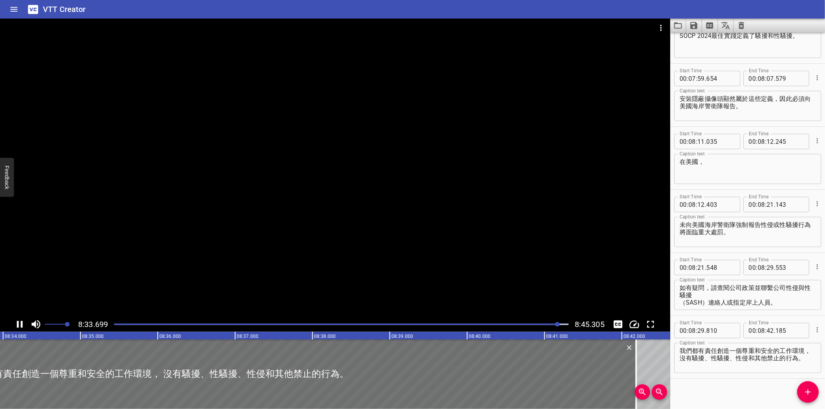
click at [458, 223] on div at bounding box center [335, 168] width 670 height 299
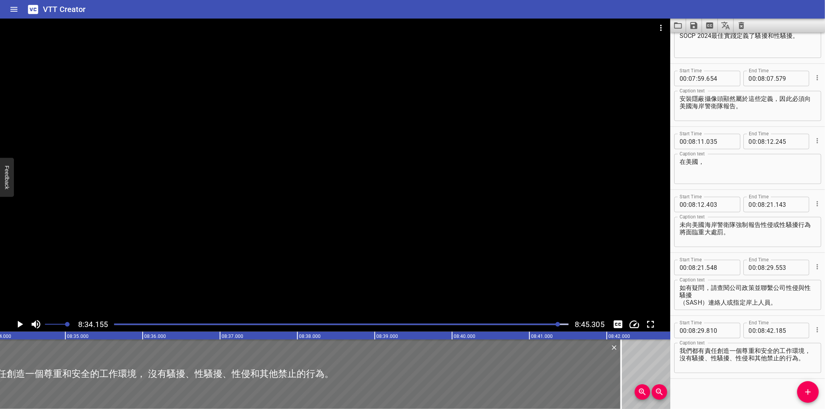
click at [554, 327] on div at bounding box center [341, 324] width 464 height 11
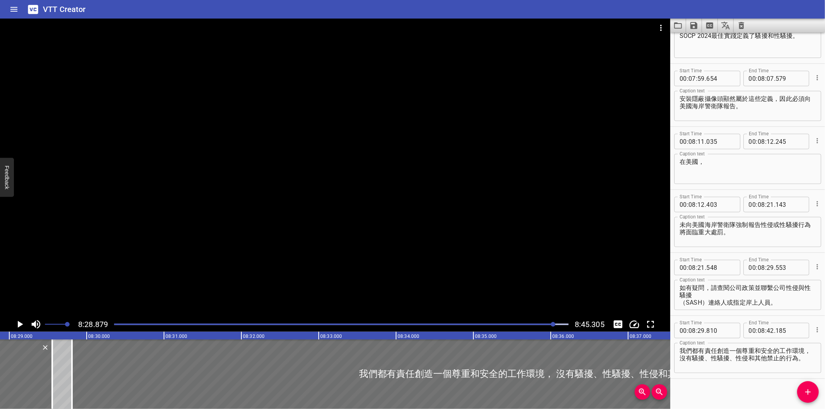
scroll to position [0, 39375]
click at [552, 327] on div at bounding box center [553, 324] width 5 height 5
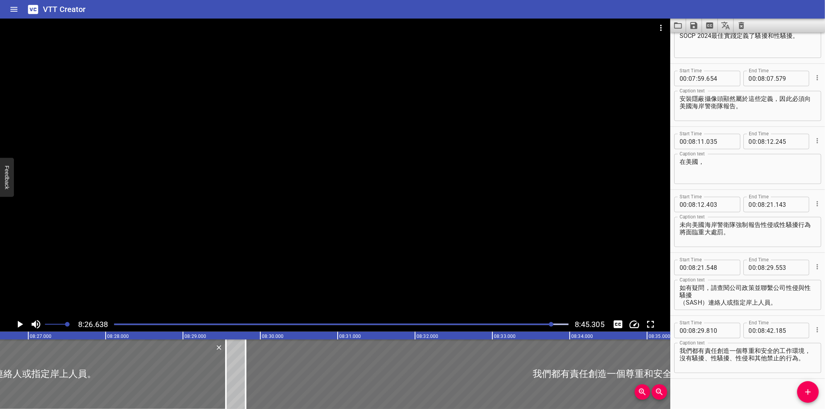
click at [550, 327] on div at bounding box center [551, 324] width 5 height 5
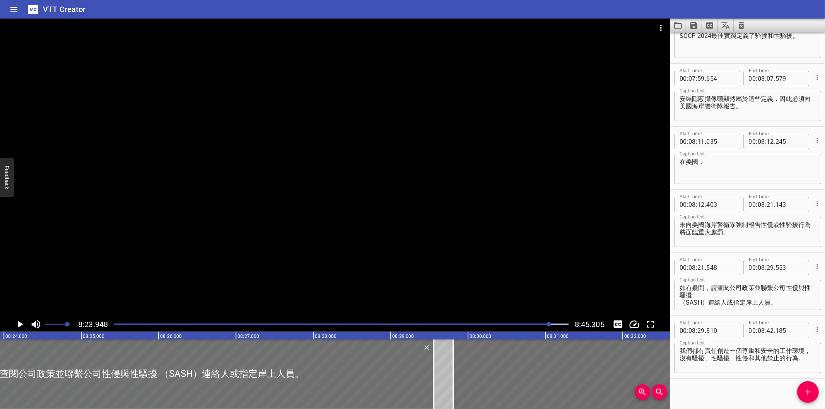
click at [547, 326] on div at bounding box center [341, 324] width 464 height 11
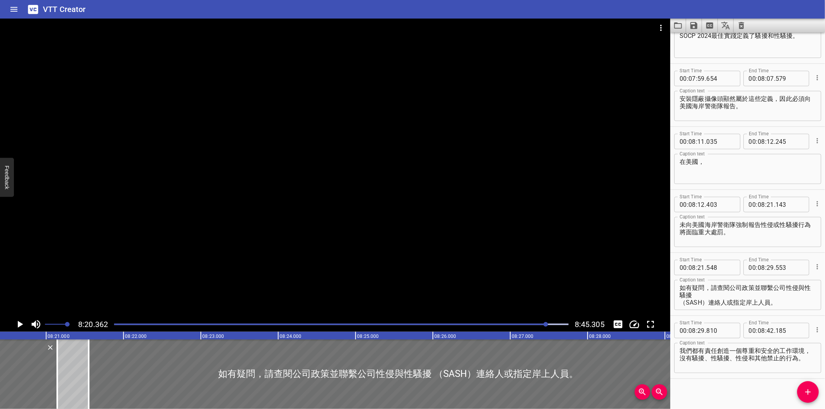
scroll to position [0, 38716]
click at [523, 240] on div at bounding box center [335, 168] width 670 height 299
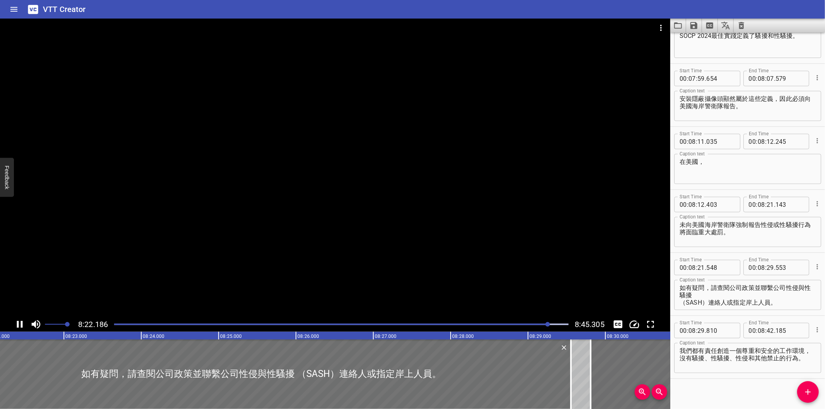
click at [504, 240] on div at bounding box center [335, 168] width 670 height 299
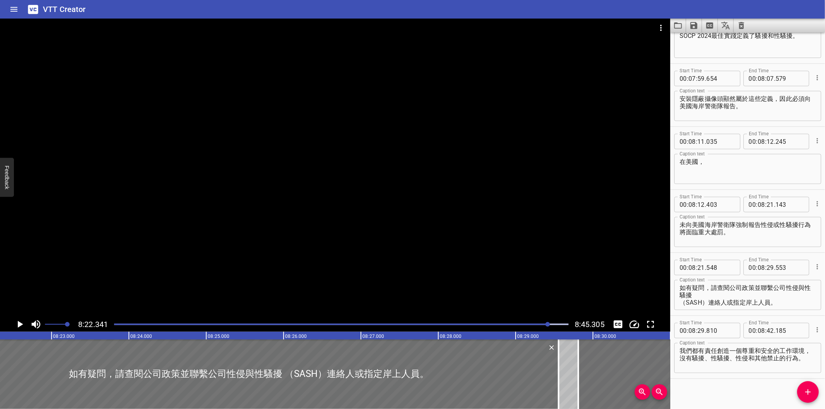
click at [530, 326] on div at bounding box center [341, 324] width 464 height 11
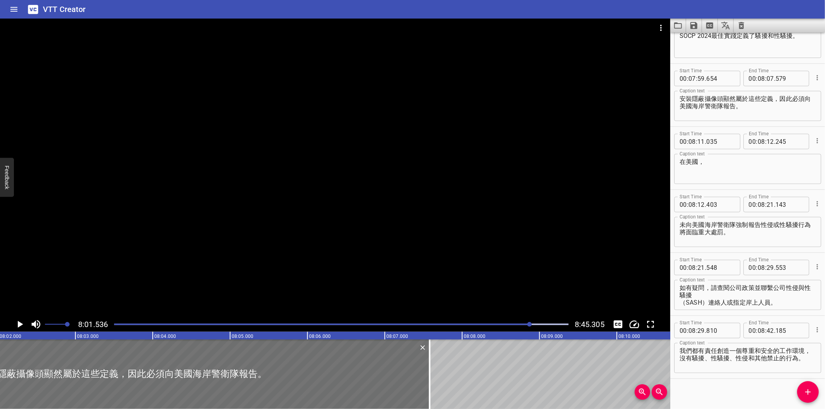
click at [523, 326] on div at bounding box center [341, 324] width 464 height 11
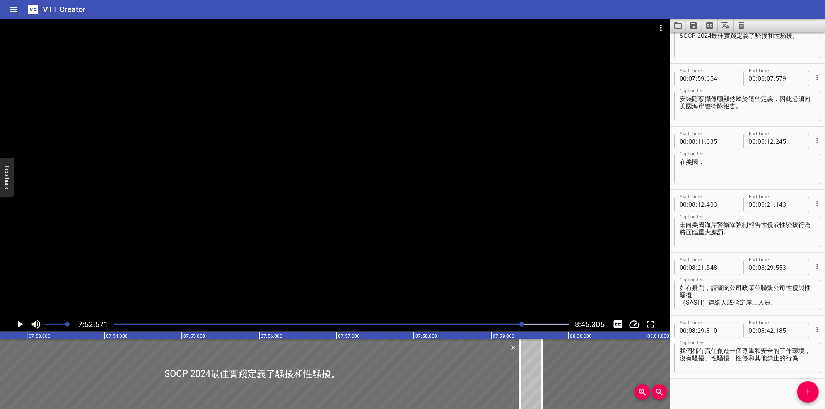
scroll to position [0, 36566]
click at [515, 325] on div "Play progress" at bounding box center [295, 325] width 455 height 2
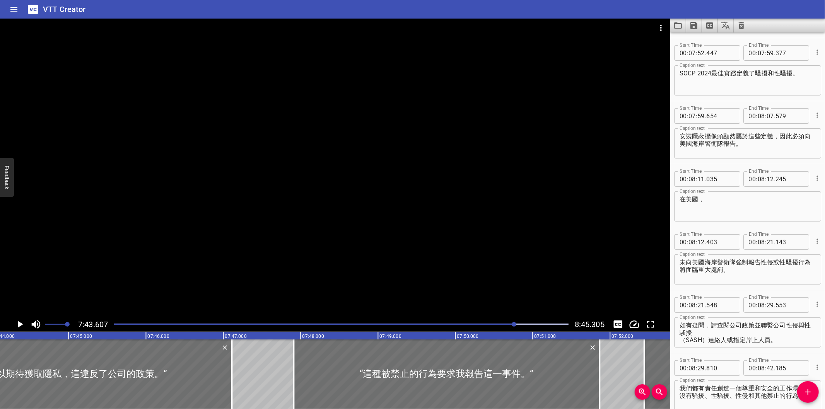
scroll to position [0, 35872]
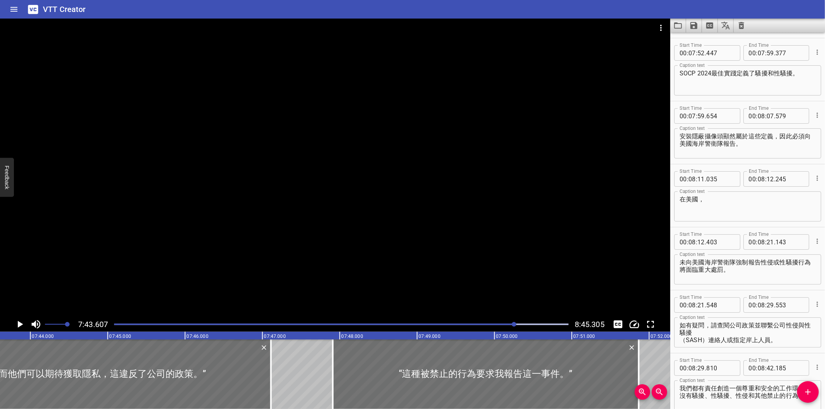
click at [509, 324] on div "Play progress" at bounding box center [288, 325] width 455 height 2
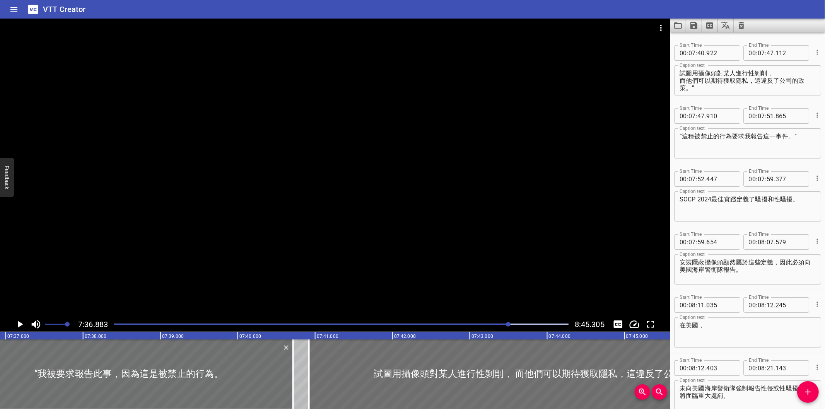
scroll to position [0, 35352]
click at [515, 253] on div at bounding box center [335, 168] width 670 height 299
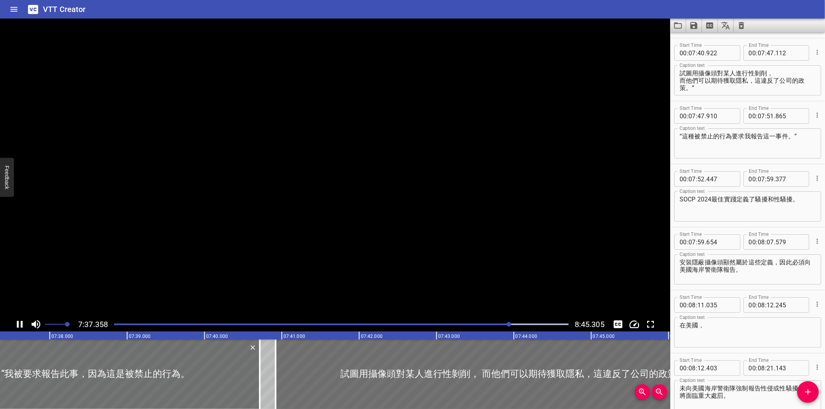
click at [515, 253] on video at bounding box center [335, 168] width 670 height 299
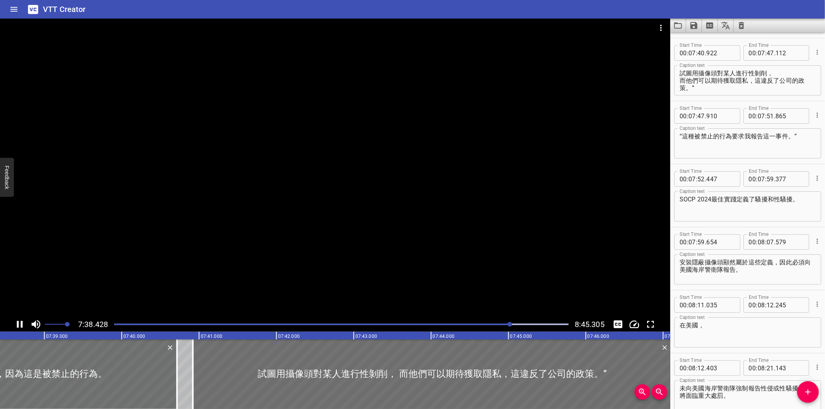
click at [488, 234] on div at bounding box center [335, 168] width 670 height 299
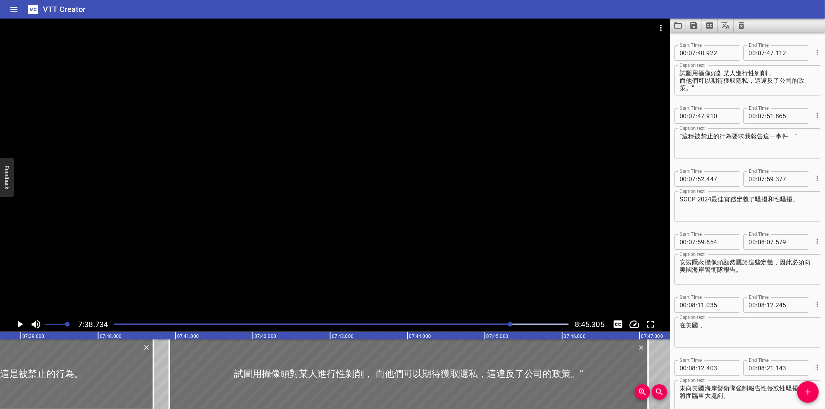
click at [428, 239] on div at bounding box center [335, 168] width 670 height 299
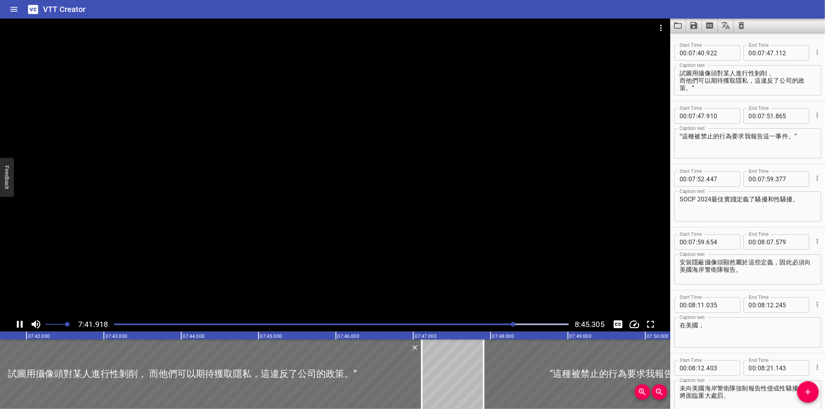
click at [453, 224] on div at bounding box center [335, 168] width 670 height 299
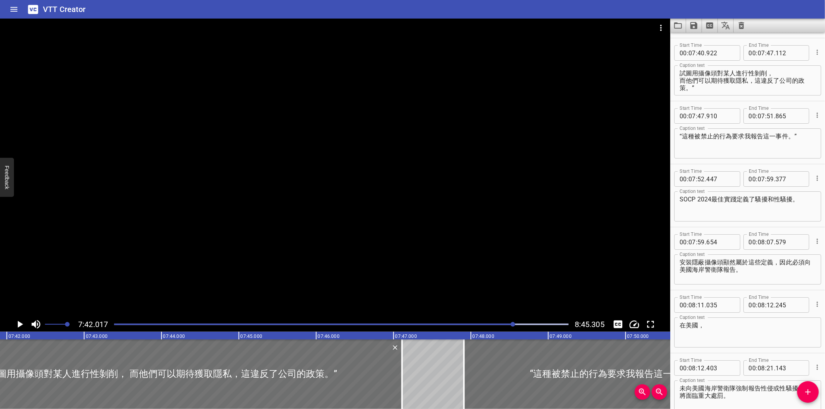
scroll to position [0, 35749]
